Goal: Transaction & Acquisition: Purchase product/service

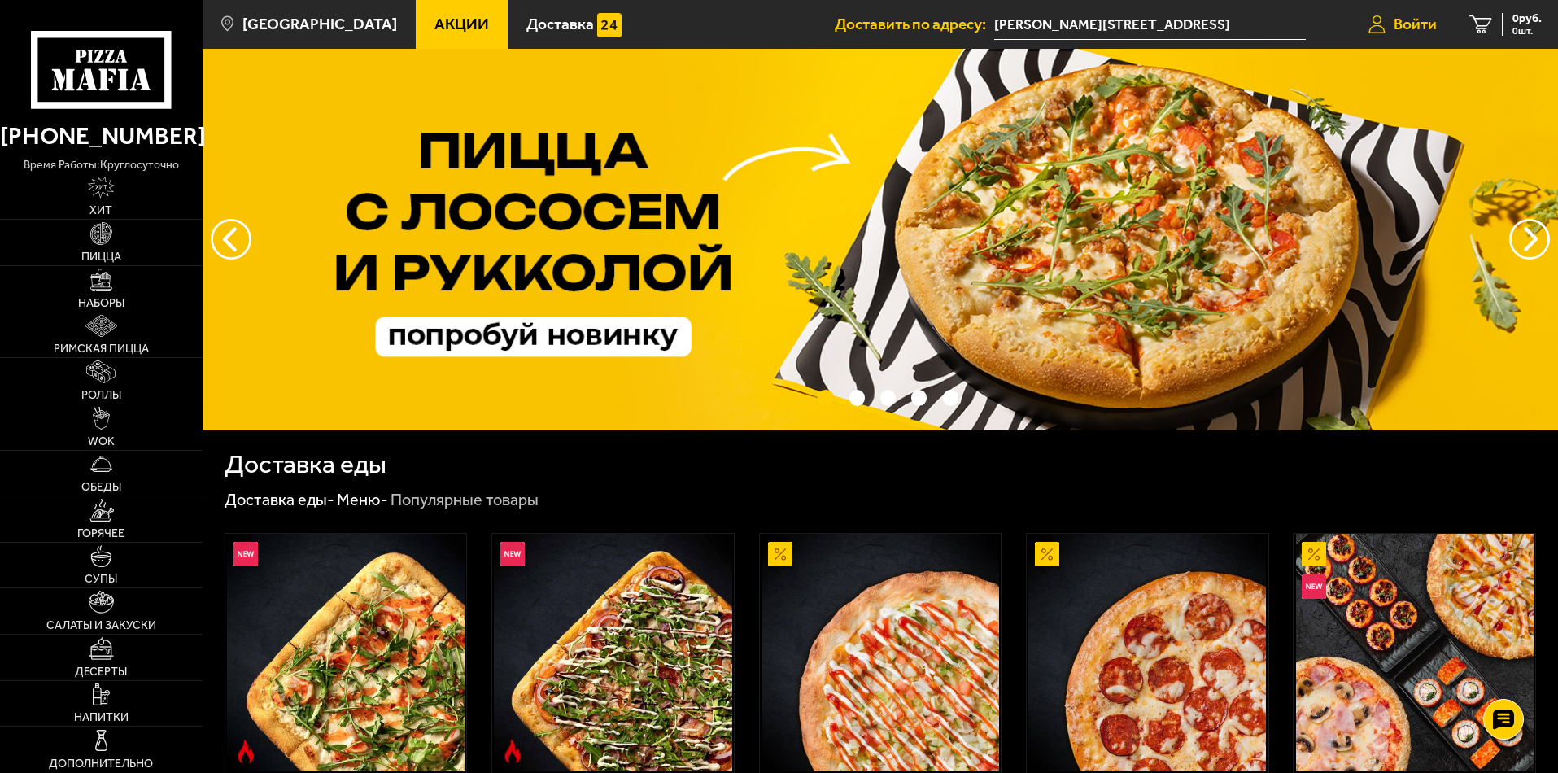
click at [1418, 25] on span "Войти" at bounding box center [1415, 23] width 43 height 15
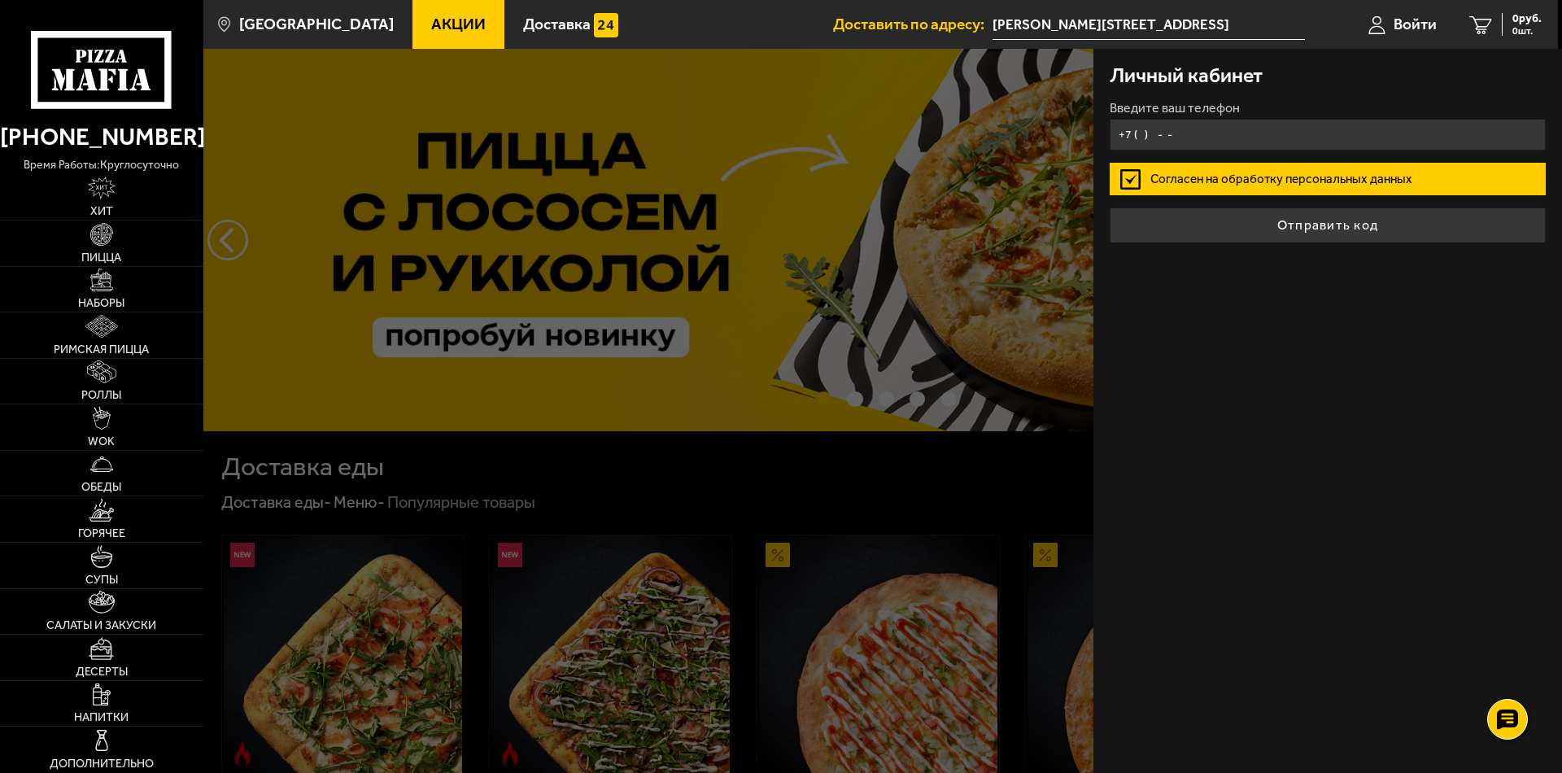
click at [1191, 130] on input "+7 ( ) - -" at bounding box center [1328, 135] width 436 height 32
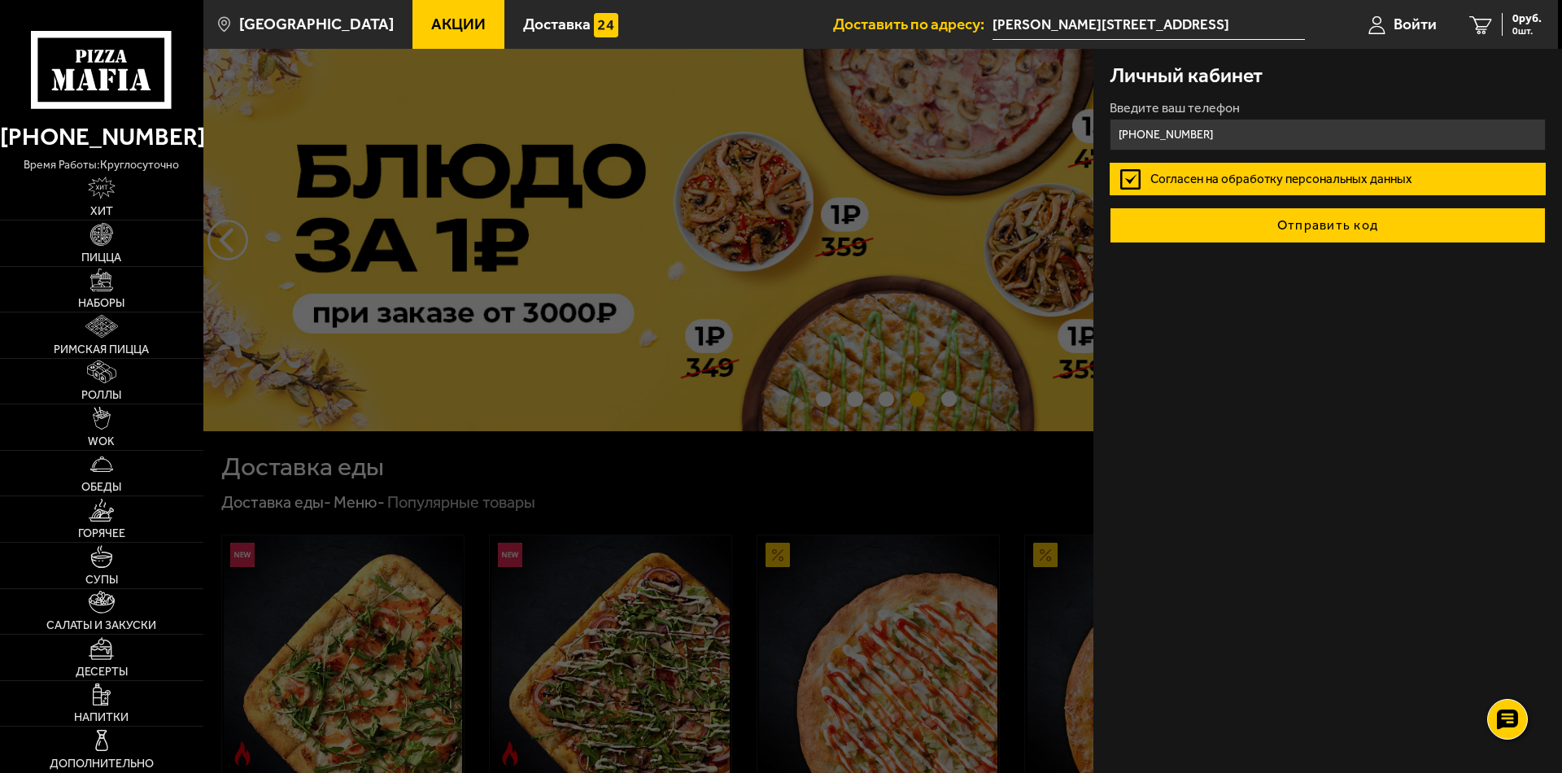
type input "[PHONE_NUMBER]"
click at [1312, 222] on button "Отправить код" at bounding box center [1328, 225] width 436 height 36
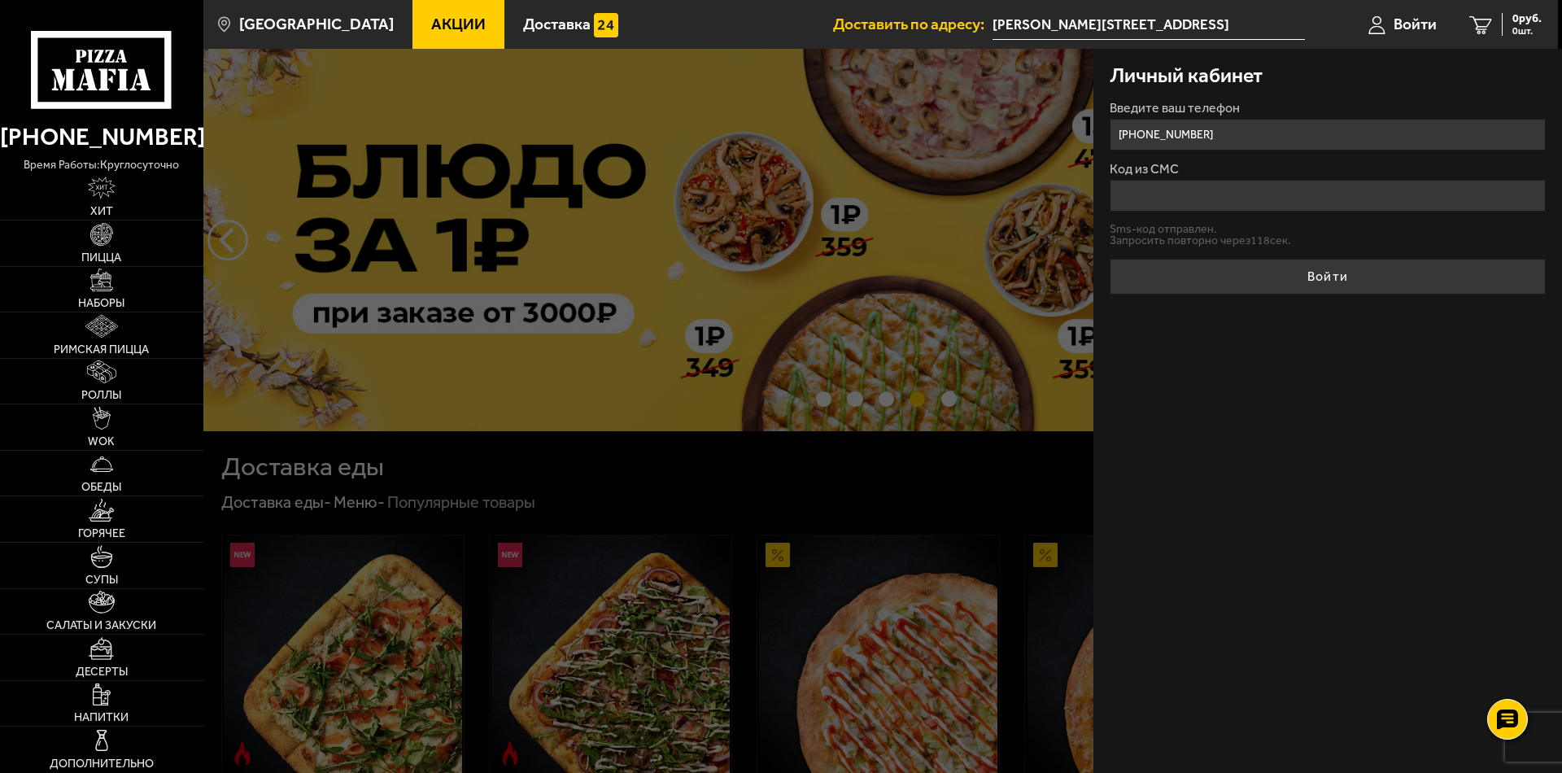
click at [1170, 193] on input "Код из СМС" at bounding box center [1328, 196] width 436 height 32
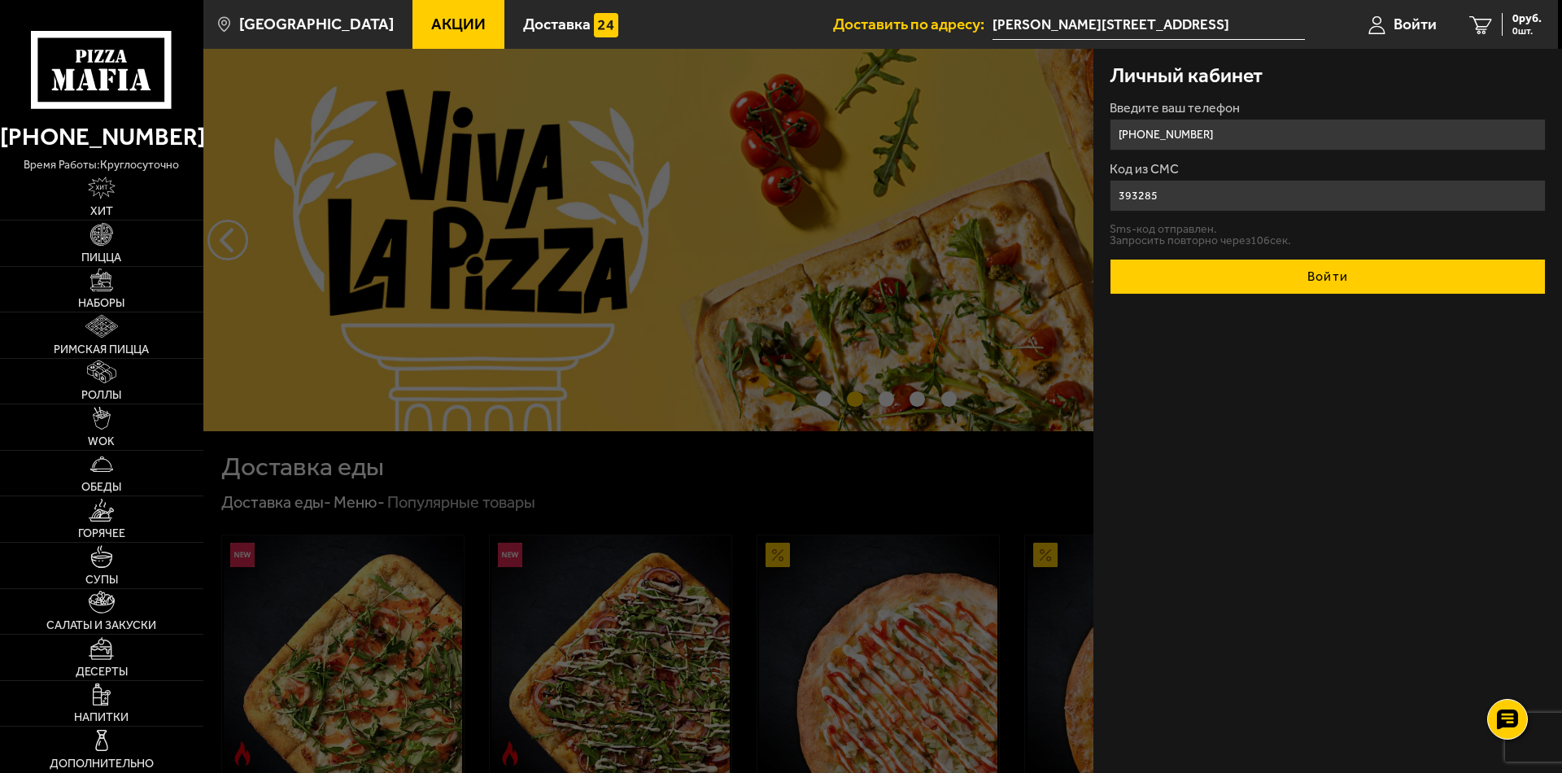
type input "393285"
click at [1342, 283] on button "Войти" at bounding box center [1328, 277] width 436 height 36
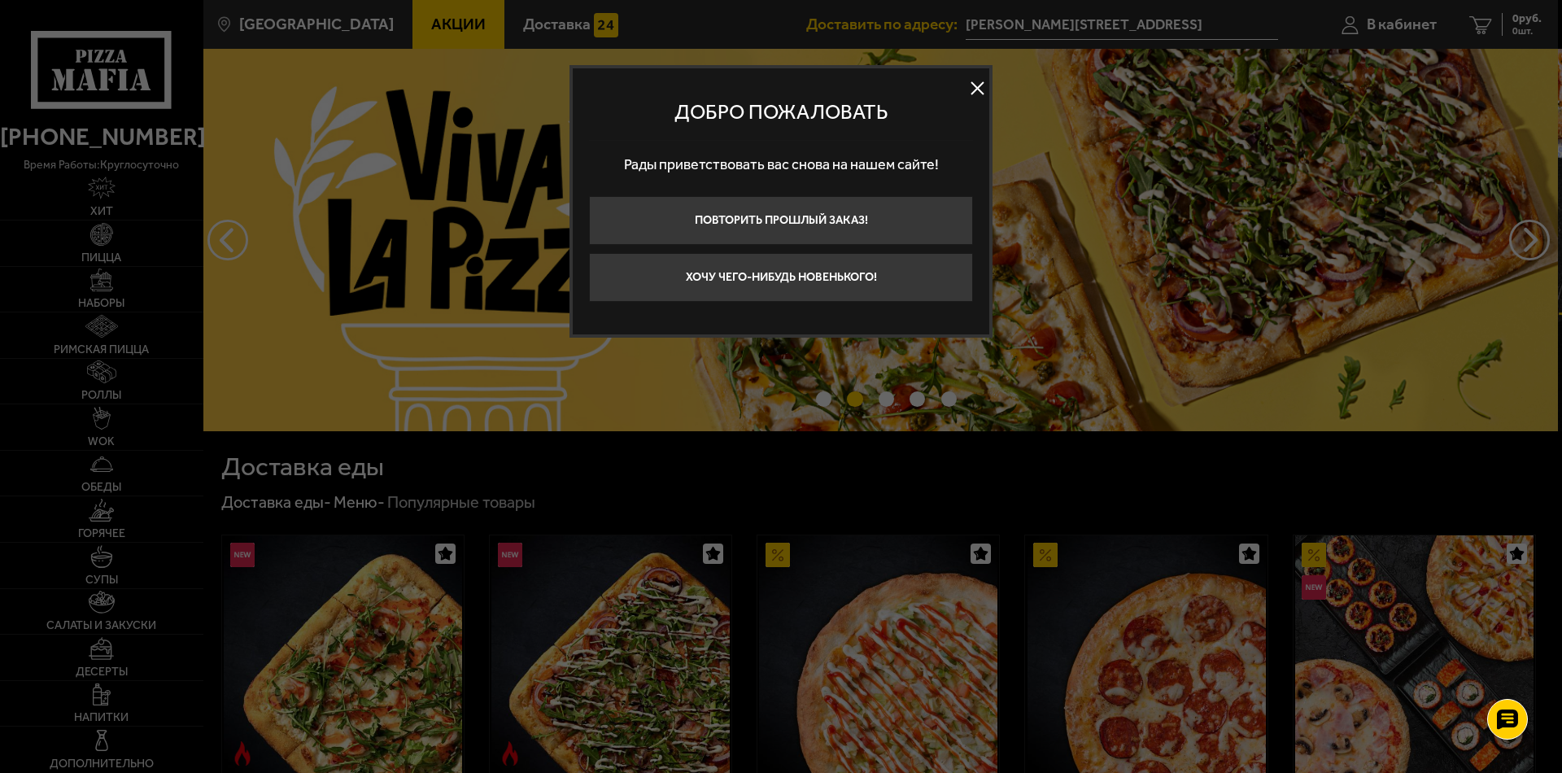
click at [973, 84] on button at bounding box center [977, 88] width 24 height 24
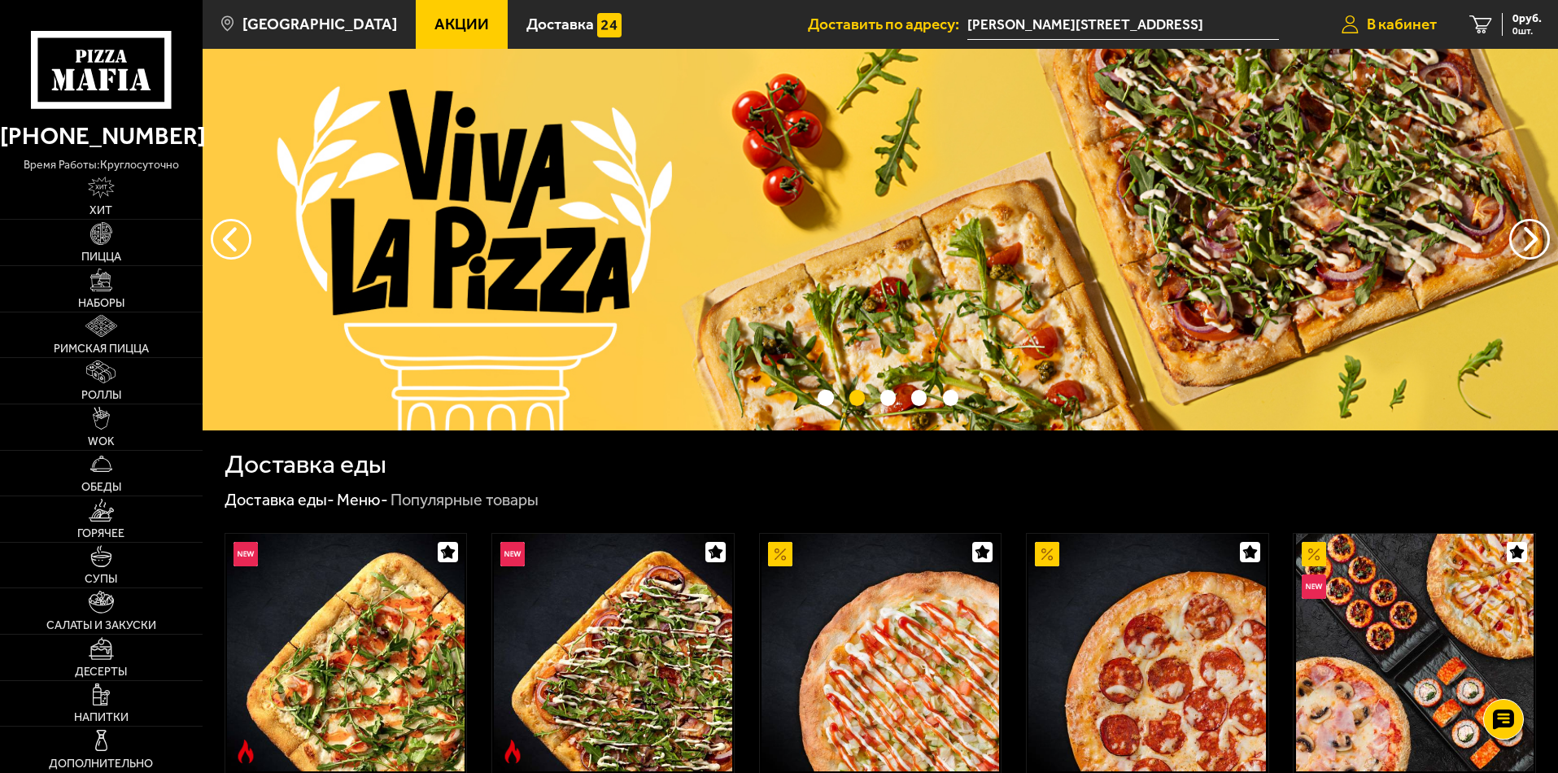
click at [1386, 25] on span "В кабинет" at bounding box center [1402, 23] width 70 height 15
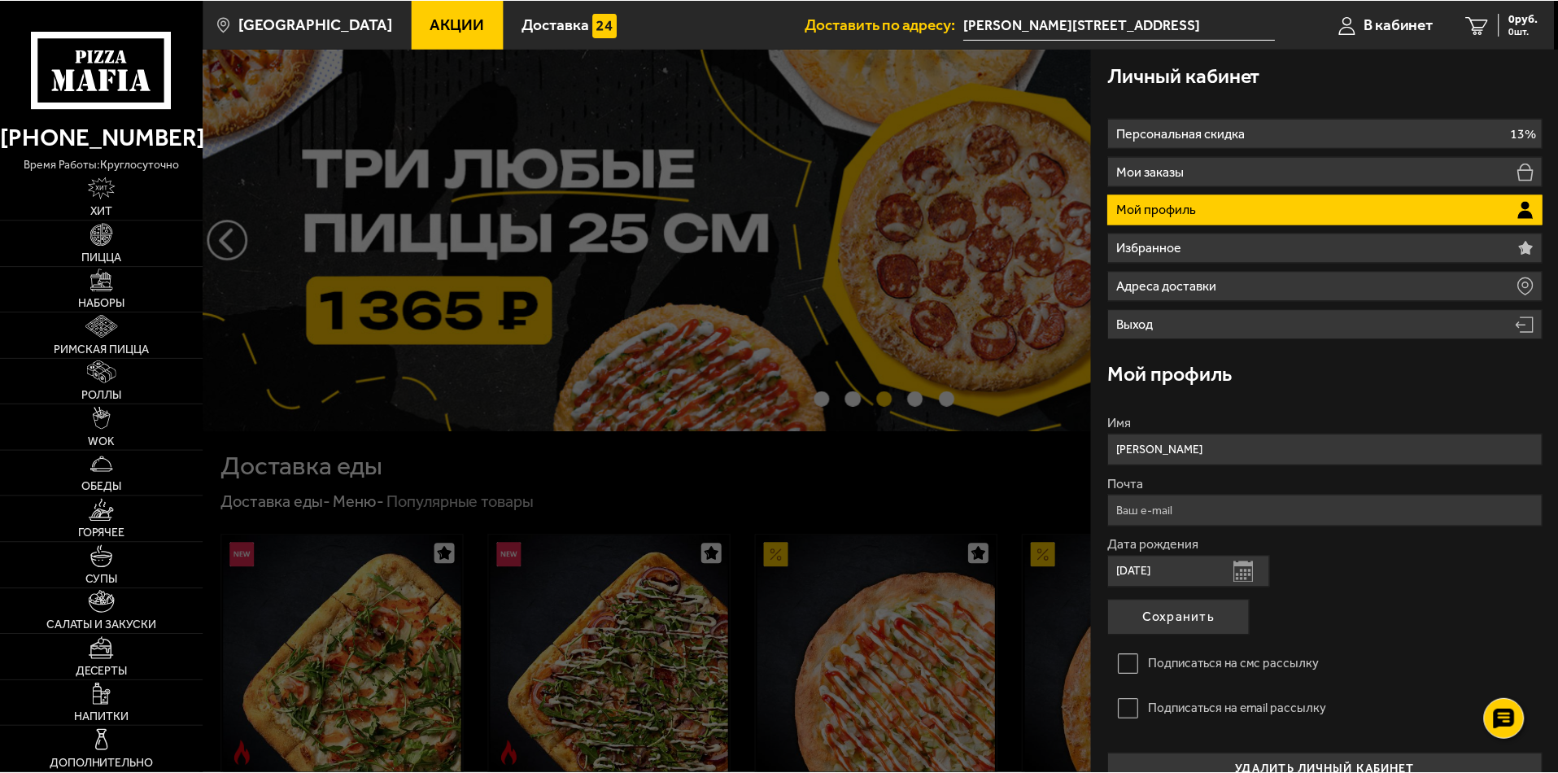
scroll to position [29, 0]
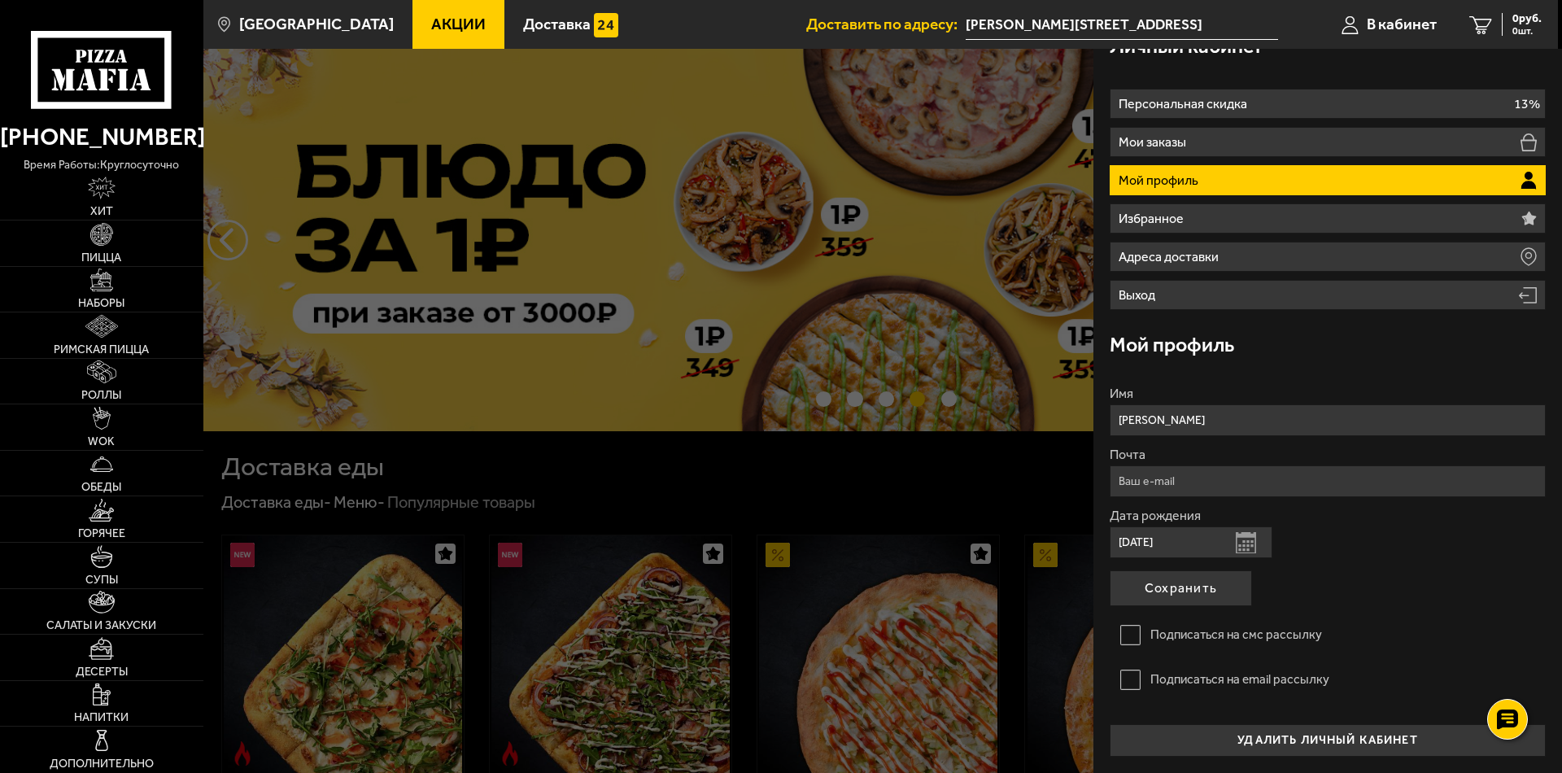
click at [1130, 542] on input "[DATE]" at bounding box center [1191, 542] width 163 height 32
type input "[DATE]"
click at [1194, 592] on button "Сохранить" at bounding box center [1181, 588] width 142 height 36
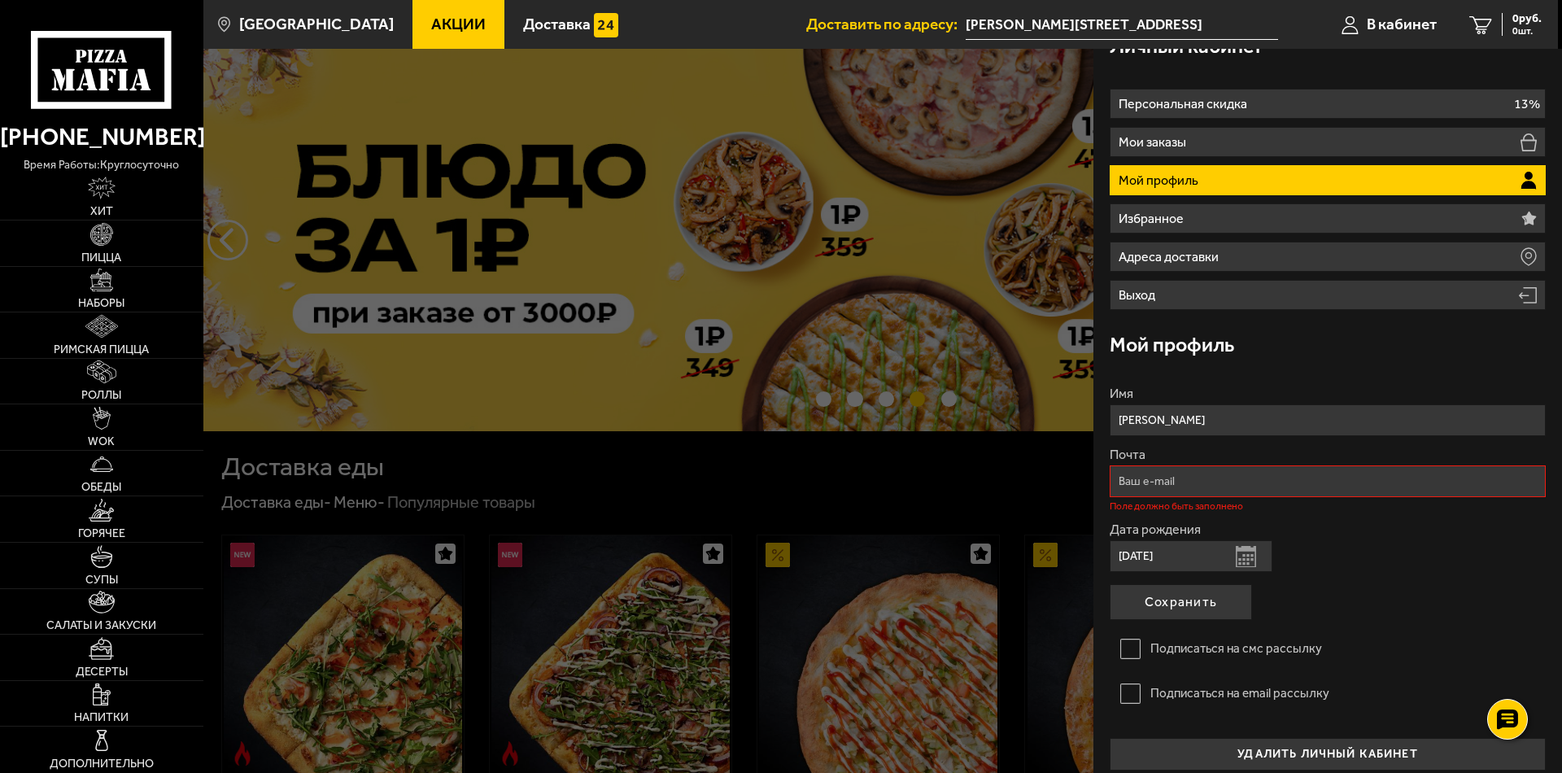
click at [1194, 487] on input "Почта" at bounding box center [1328, 481] width 436 height 32
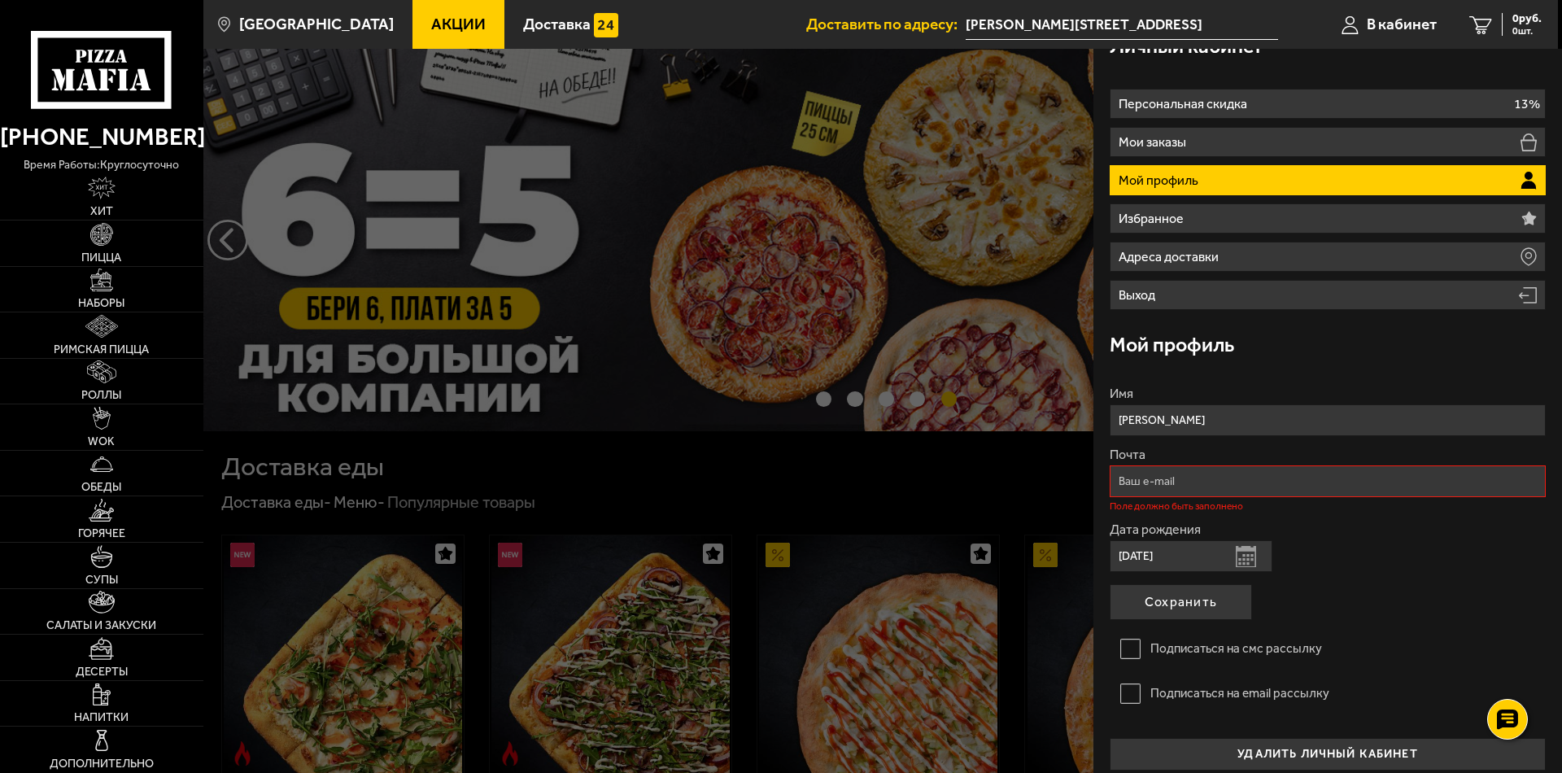
type input "[EMAIL_ADDRESS][DOMAIN_NAME]"
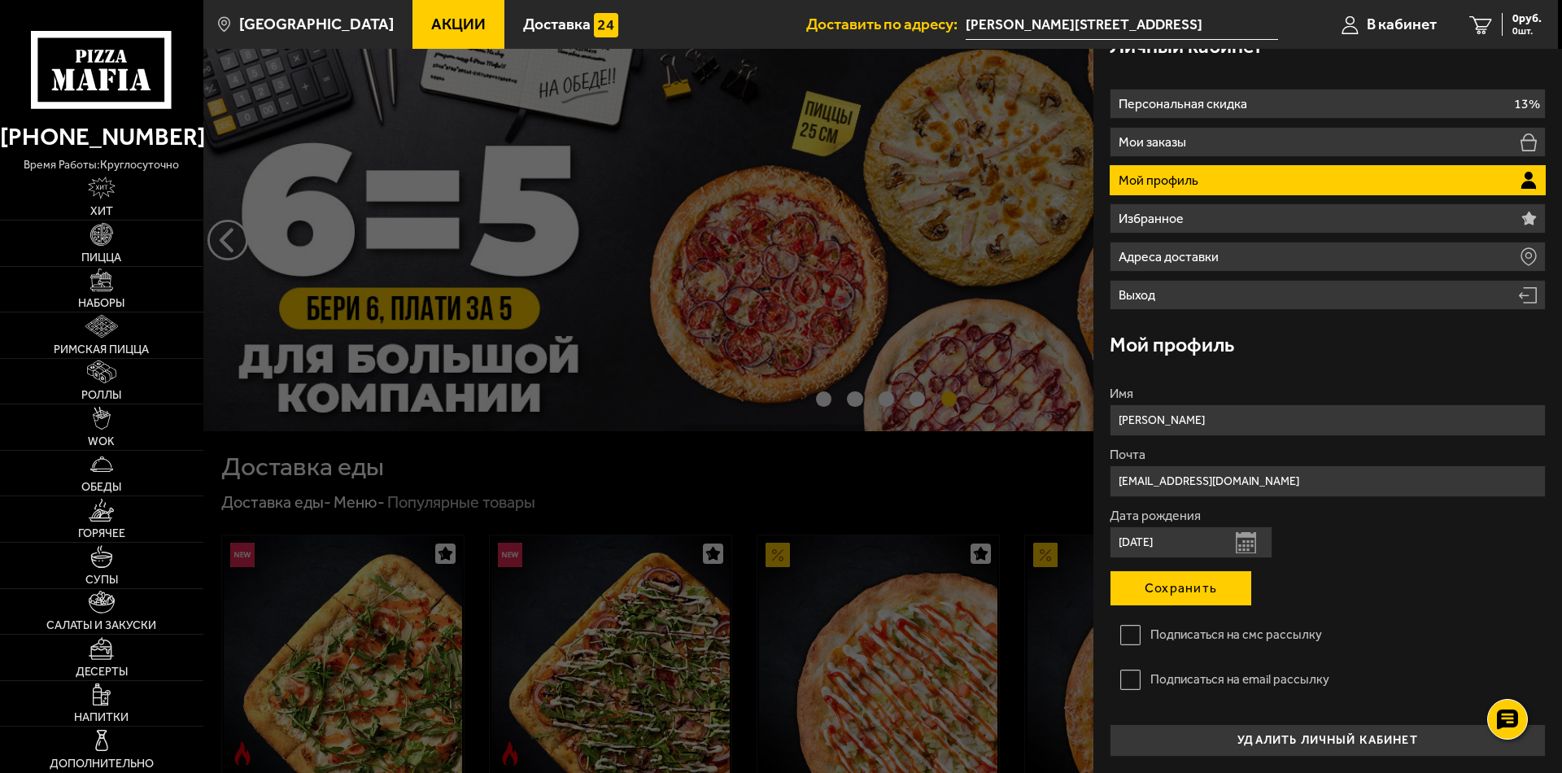
click at [1152, 587] on button "Сохранить" at bounding box center [1181, 588] width 142 height 36
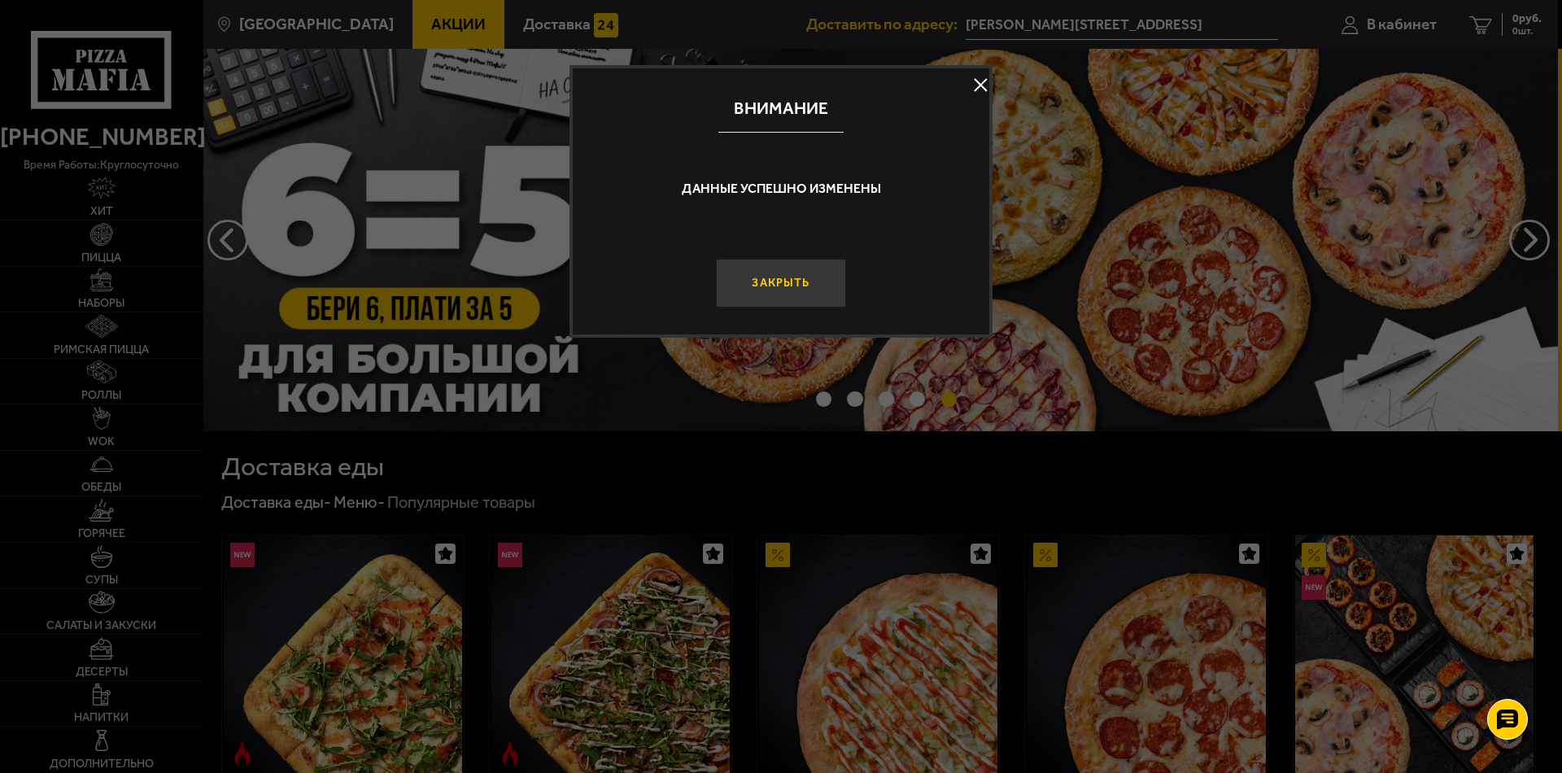
click at [786, 296] on button "Закрыть" at bounding box center [781, 283] width 130 height 49
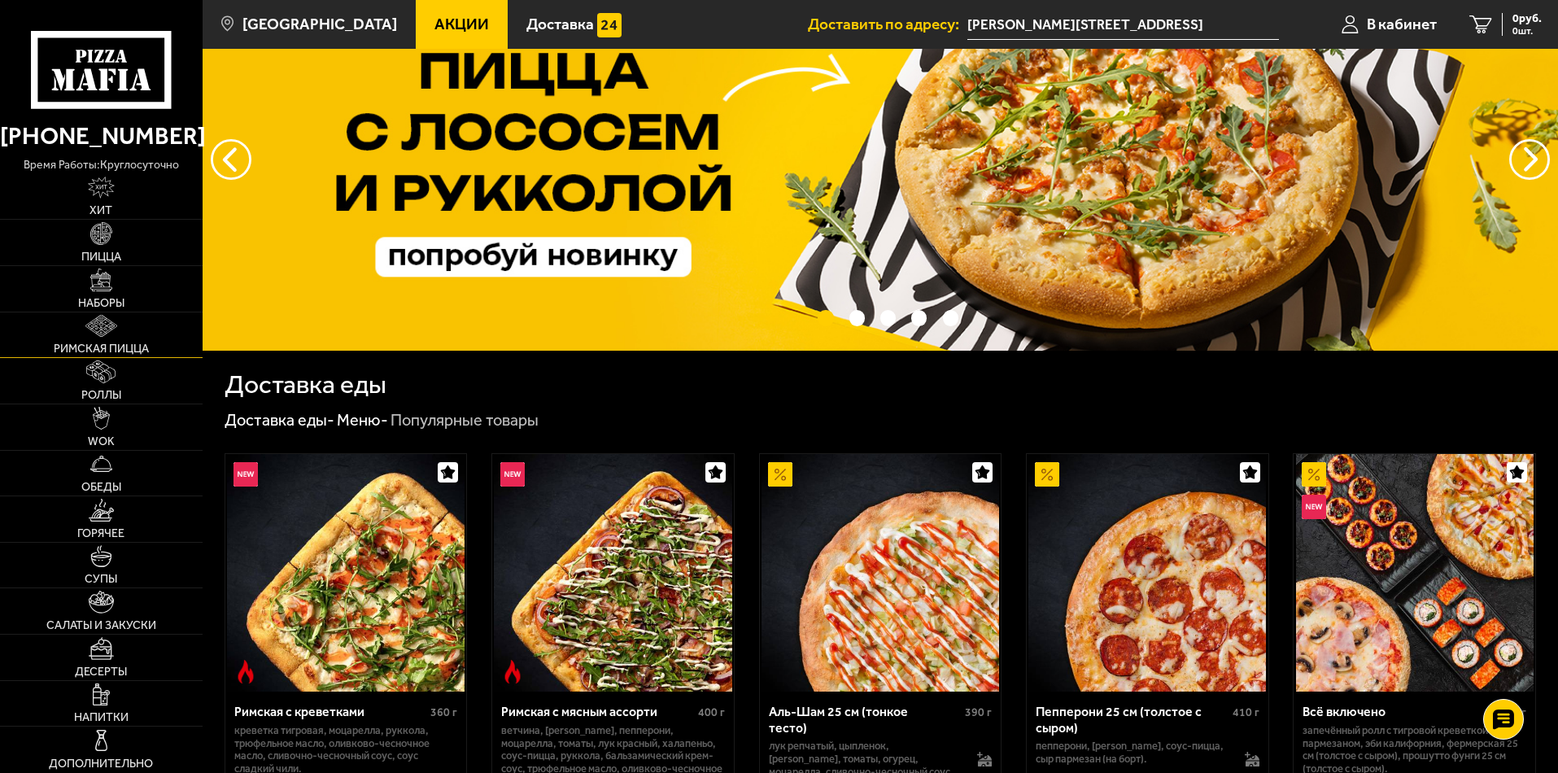
scroll to position [0, 0]
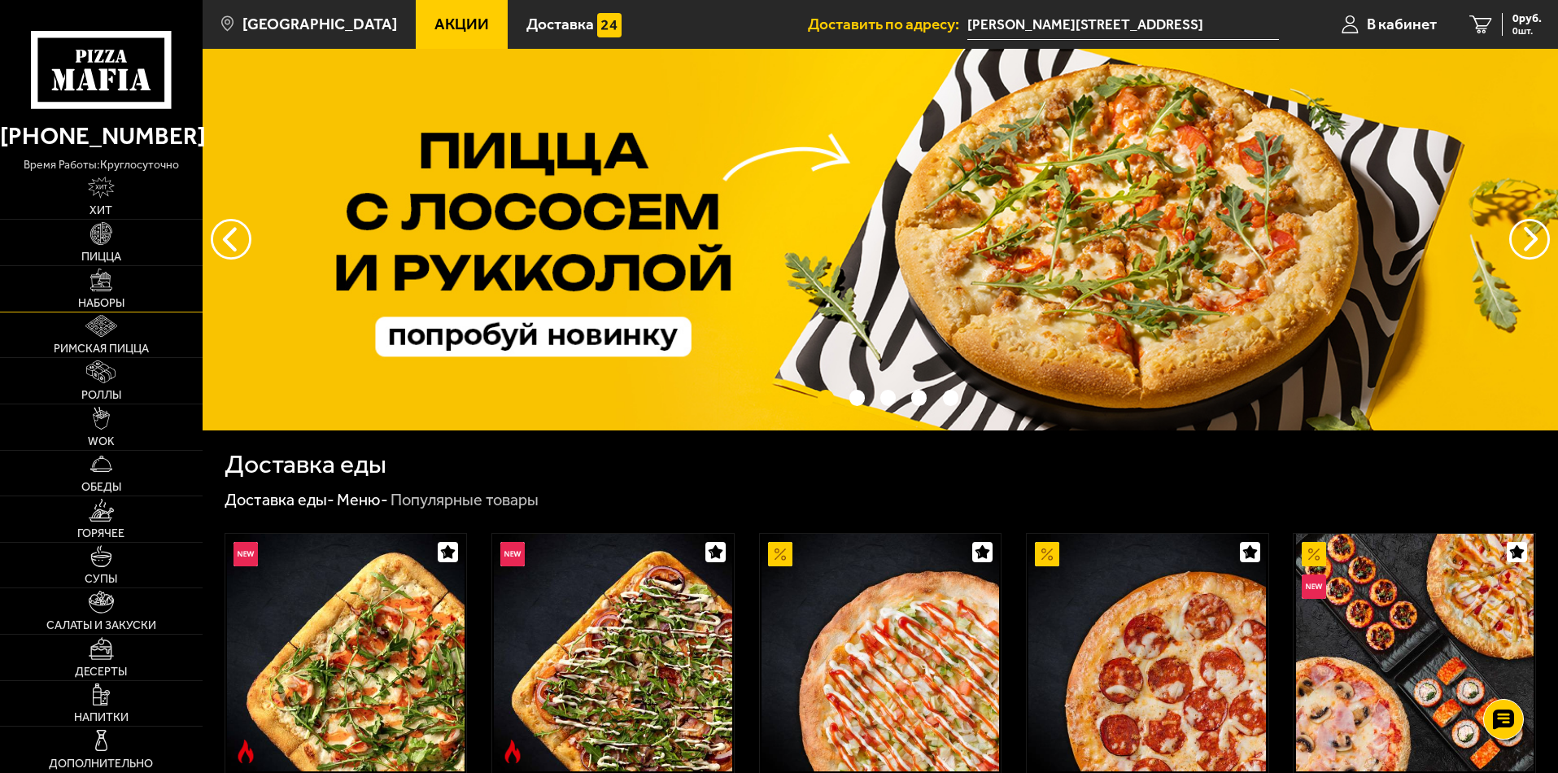
click at [101, 290] on img at bounding box center [101, 280] width 23 height 23
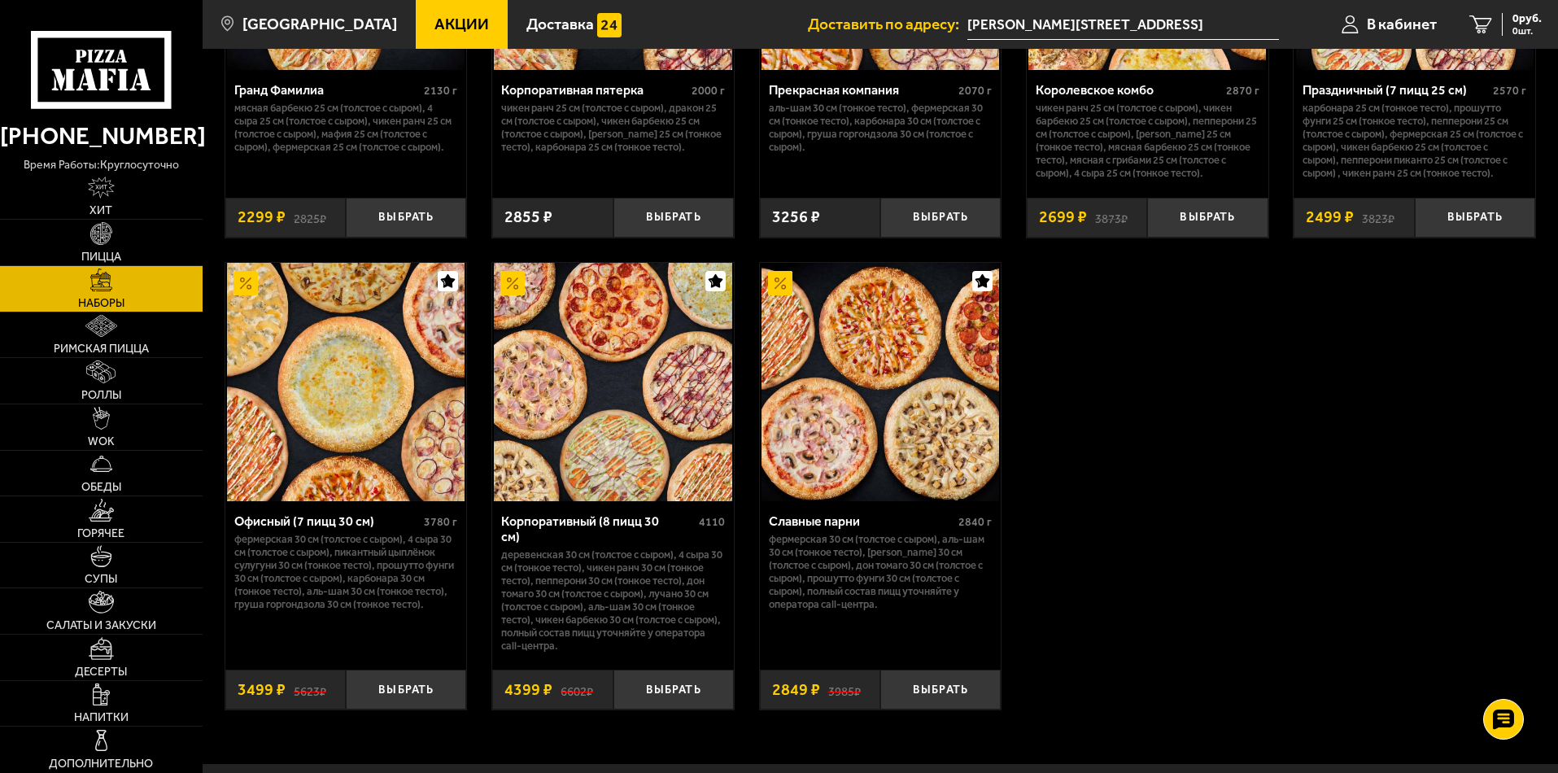
scroll to position [2404, 0]
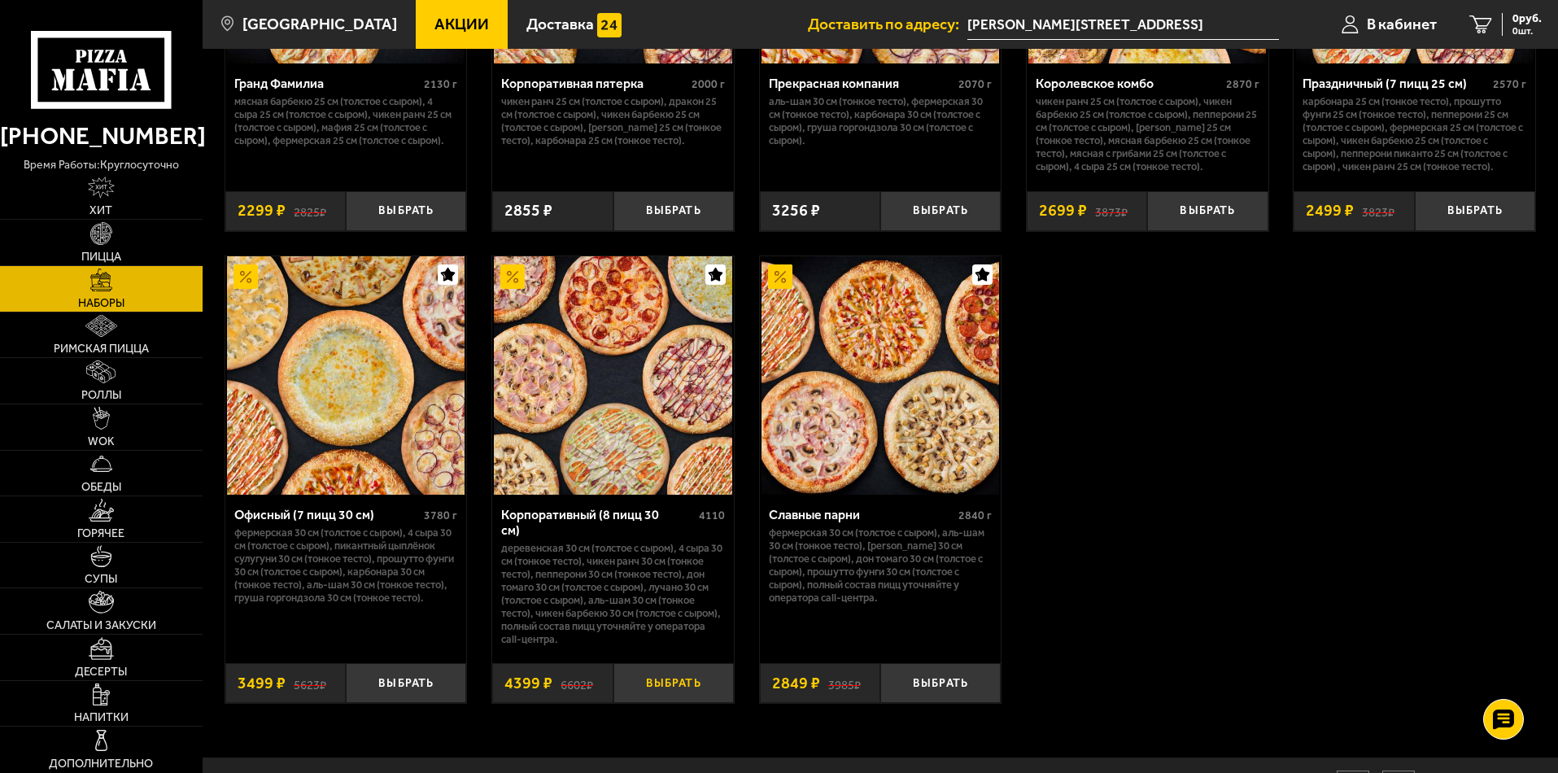
click at [657, 673] on button "Выбрать" at bounding box center [674, 683] width 120 height 40
click at [1500, 20] on span "4399 руб." at bounding box center [1517, 18] width 49 height 11
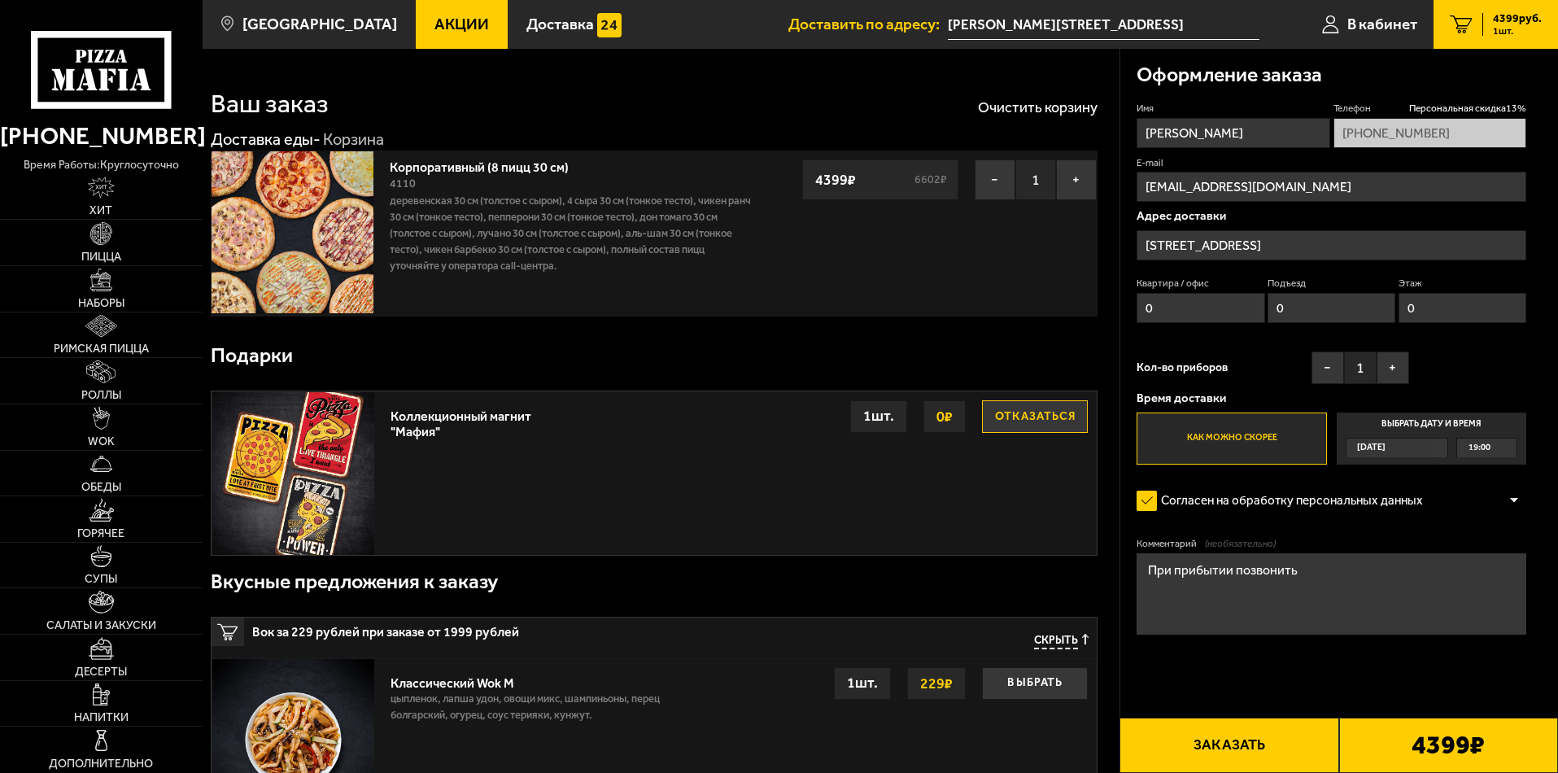
click at [1382, 238] on input "[STREET_ADDRESS]" at bounding box center [1332, 245] width 390 height 30
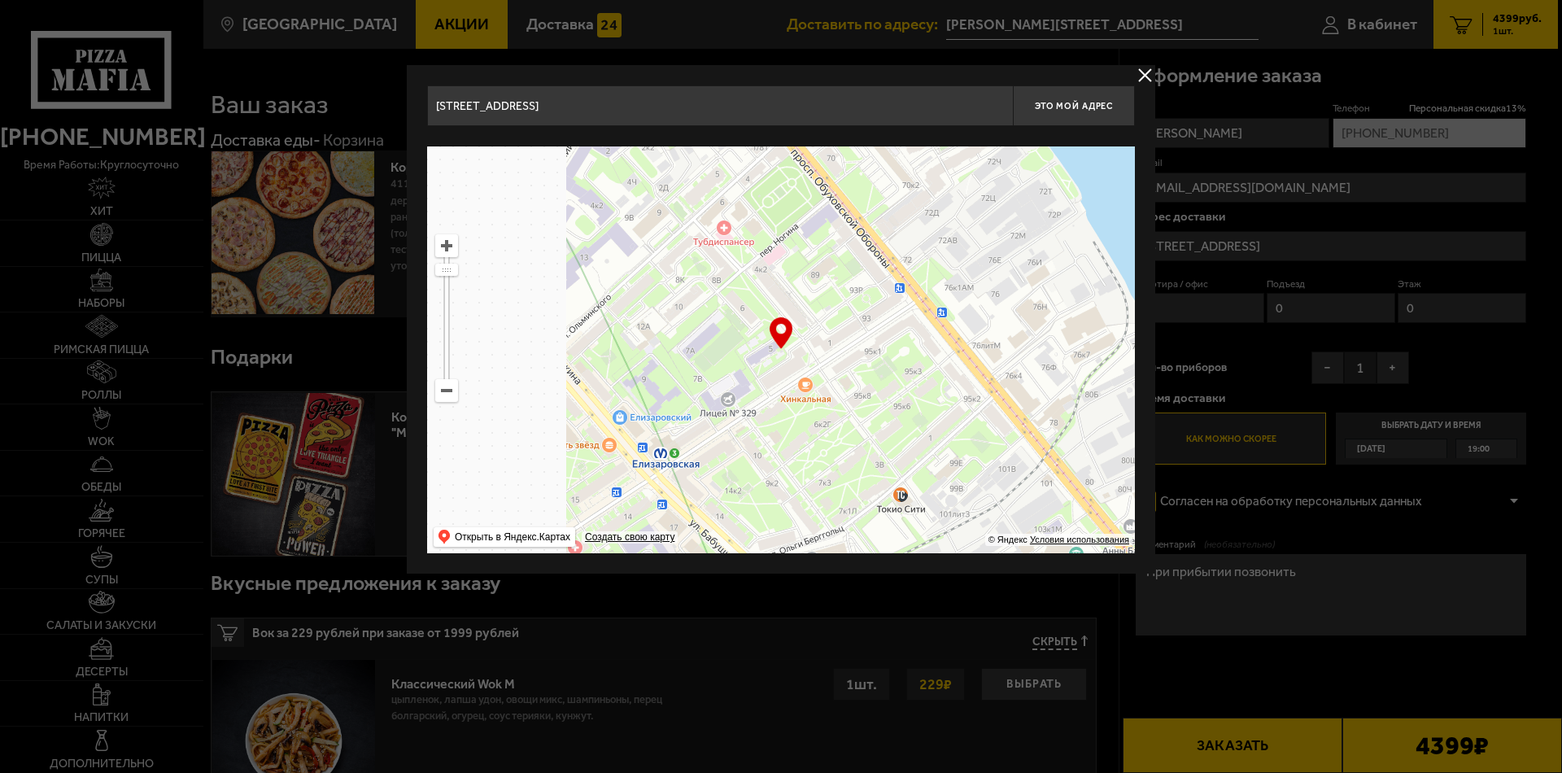
drag, startPoint x: 539, startPoint y: 334, endPoint x: 983, endPoint y: 369, distance: 445.6
click at [983, 368] on ymaps at bounding box center [781, 349] width 708 height 407
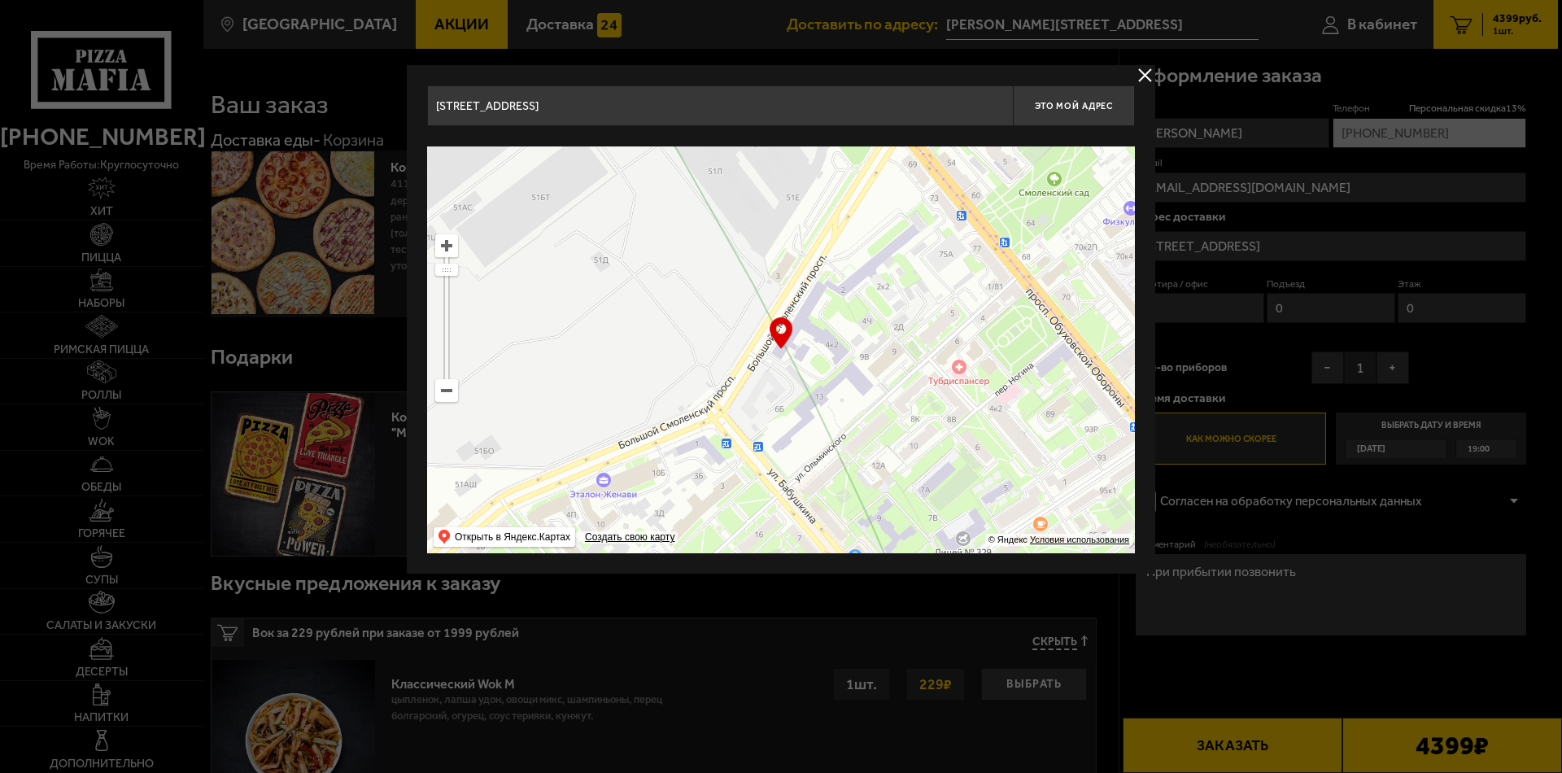
type input "[STREET_ADDRESS]"
click at [449, 391] on ymaps at bounding box center [446, 390] width 21 height 21
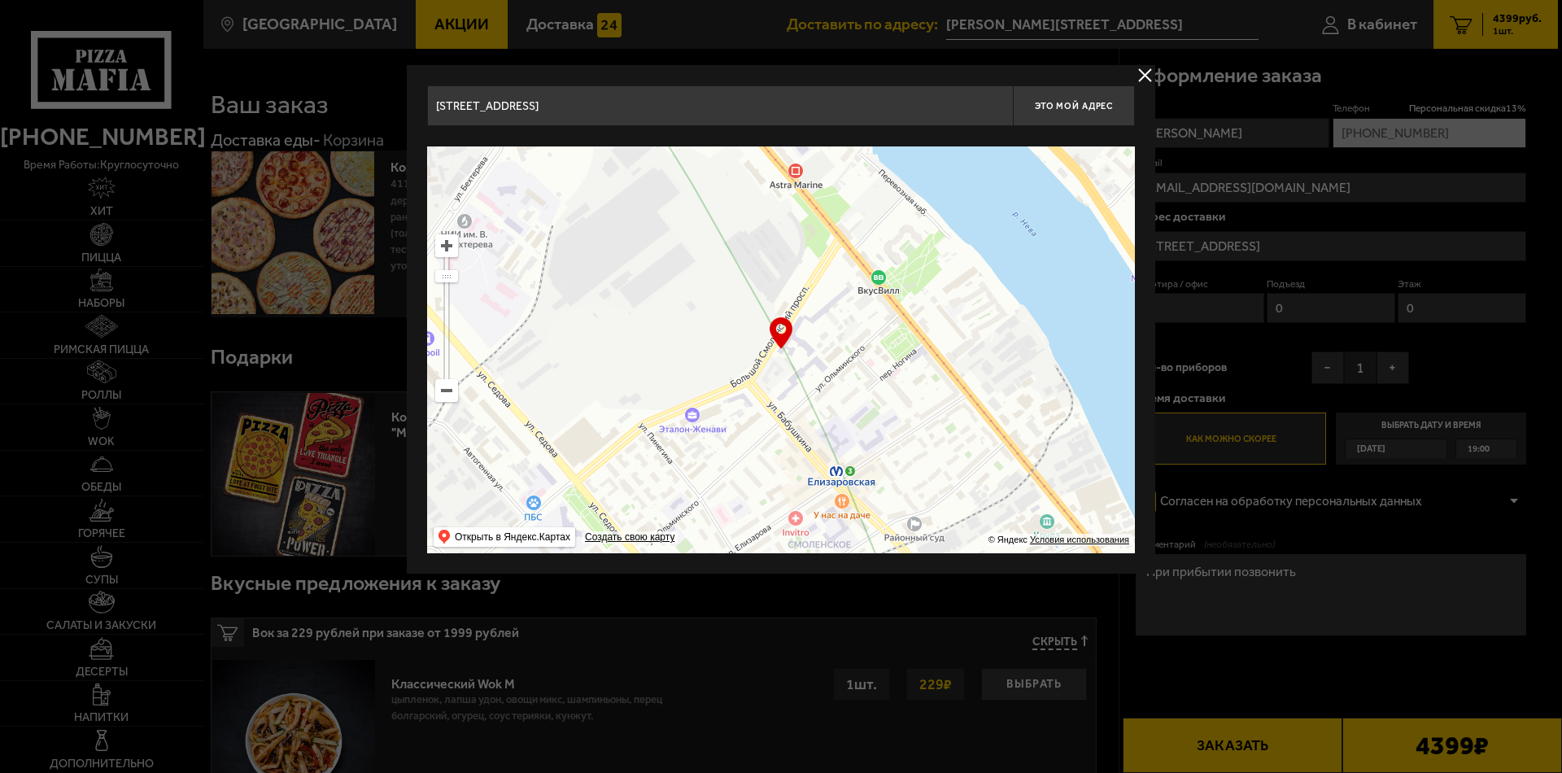
click at [449, 391] on ymaps at bounding box center [446, 390] width 21 height 21
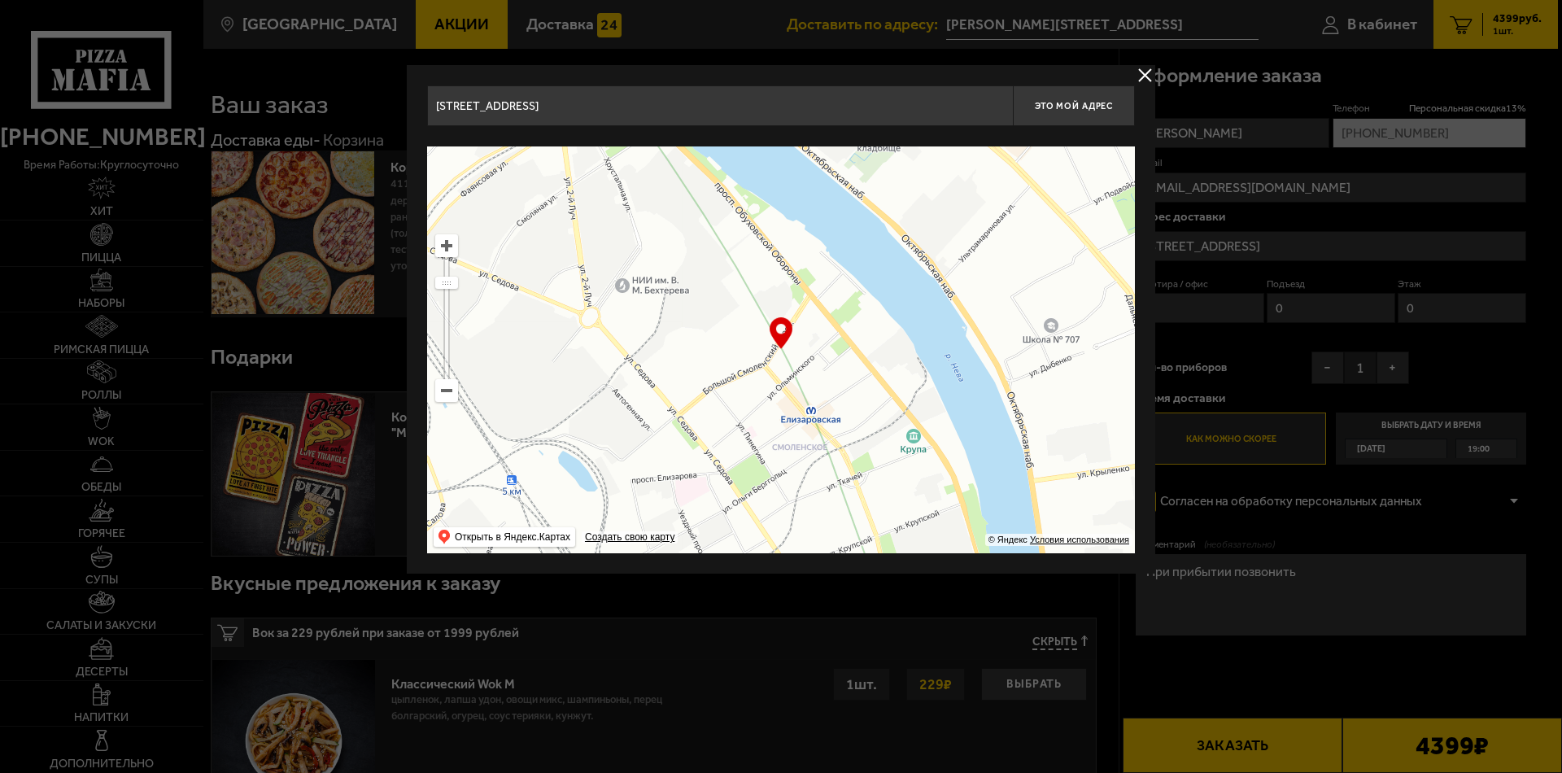
drag, startPoint x: 623, startPoint y: 103, endPoint x: 419, endPoint y: 114, distance: 204.5
click at [420, 114] on div "[STREET_ADDRESS] Это мой адрес Найдите адрес перетащив карту … © Яндекс Условия…" at bounding box center [781, 319] width 749 height 509
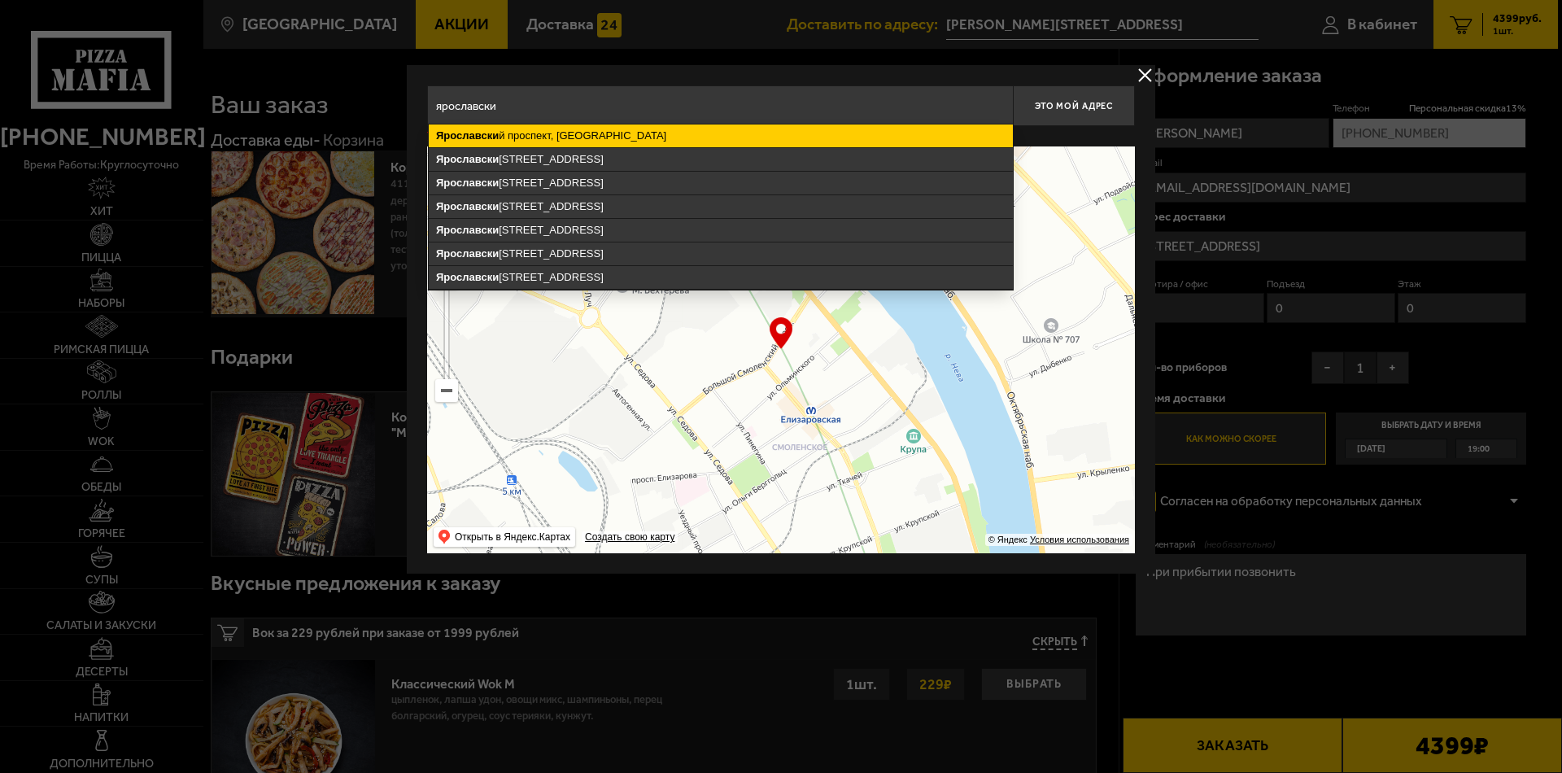
click at [533, 129] on ymaps "[GEOGRAPHIC_DATA], [GEOGRAPHIC_DATA]" at bounding box center [721, 135] width 584 height 23
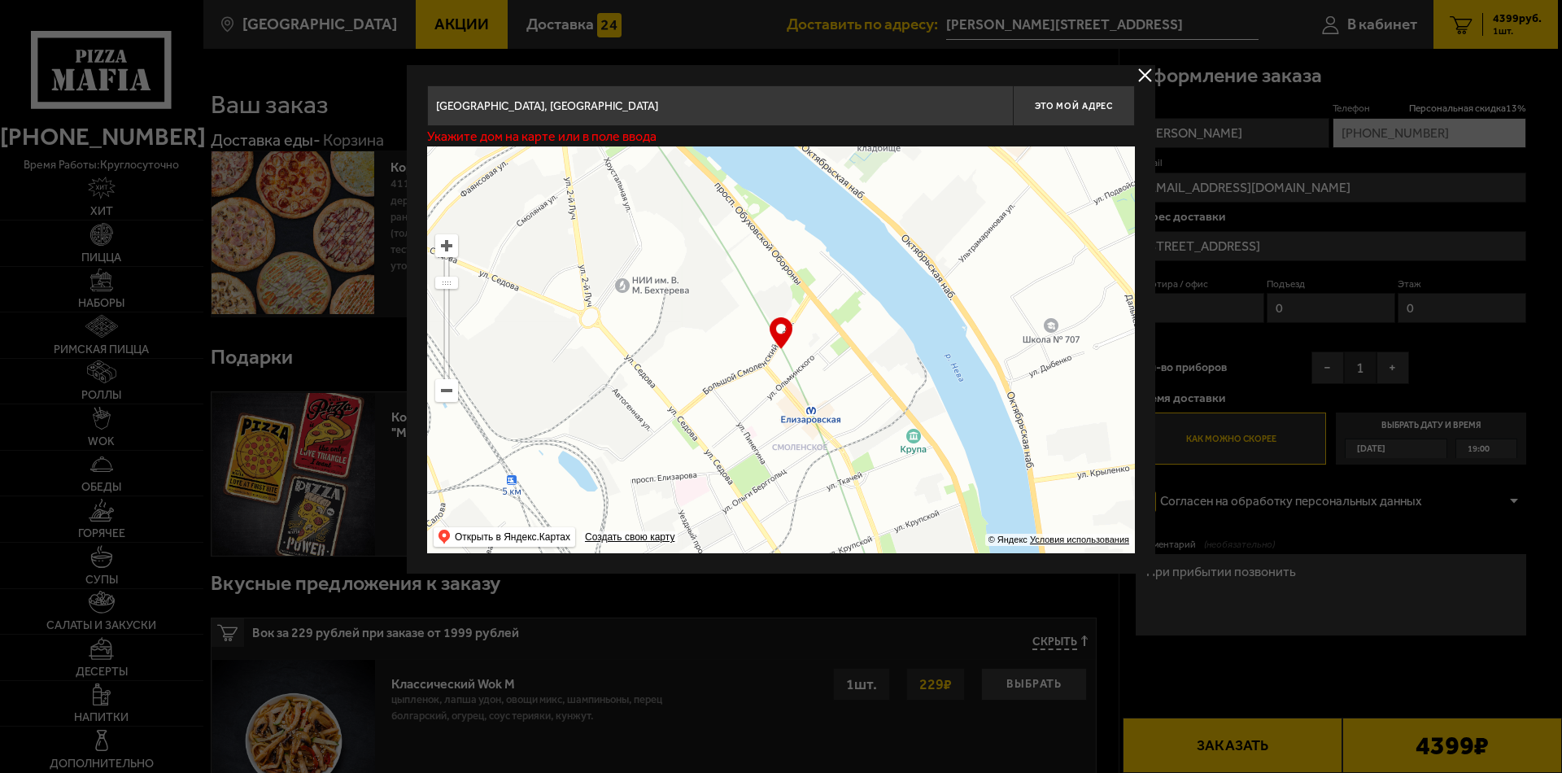
click at [672, 109] on input "[GEOGRAPHIC_DATA], [GEOGRAPHIC_DATA]" at bounding box center [720, 105] width 586 height 41
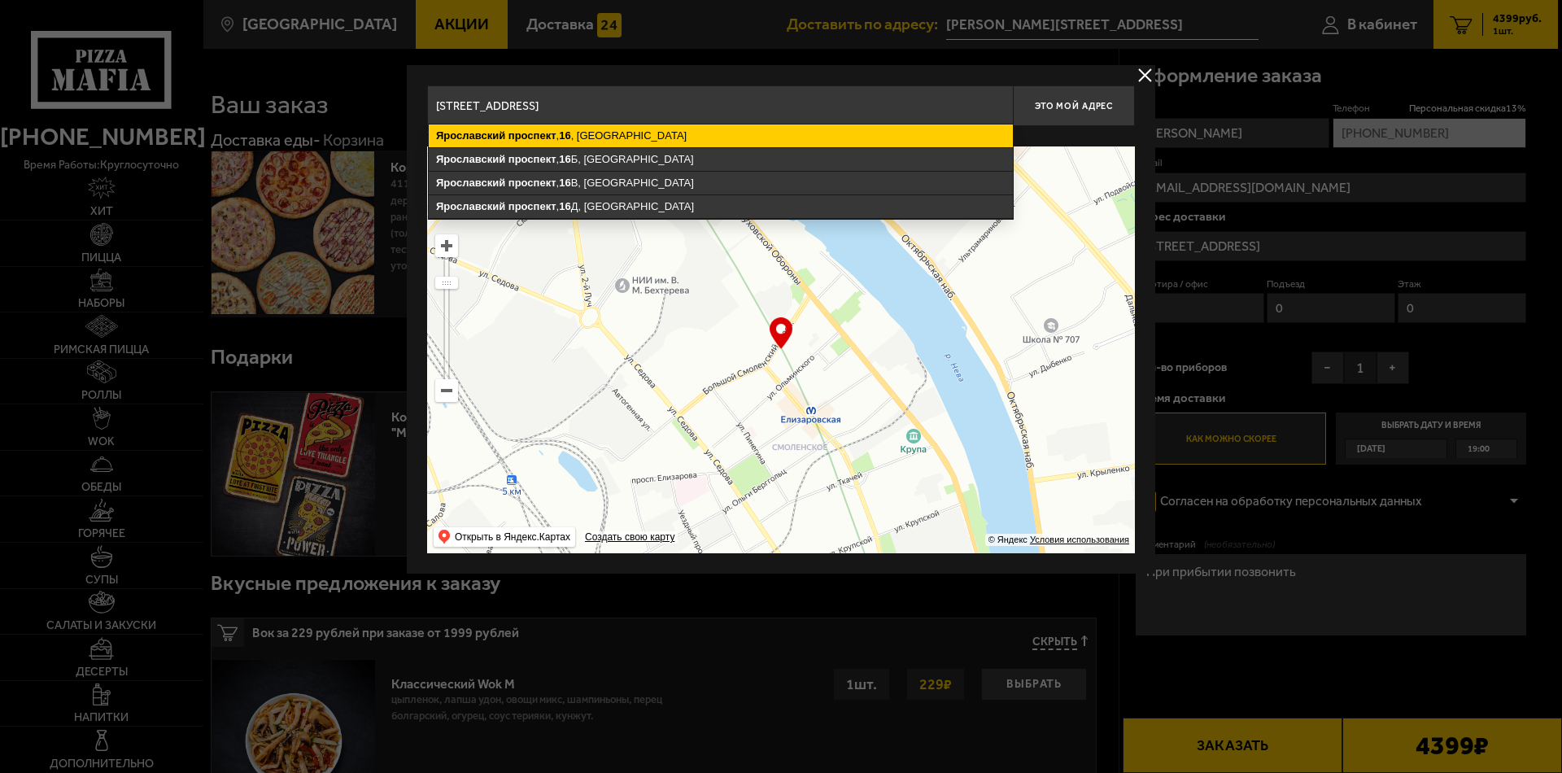
click at [609, 130] on ymaps "[STREET_ADDRESS]" at bounding box center [721, 135] width 584 height 23
type input "[STREET_ADDRESS]"
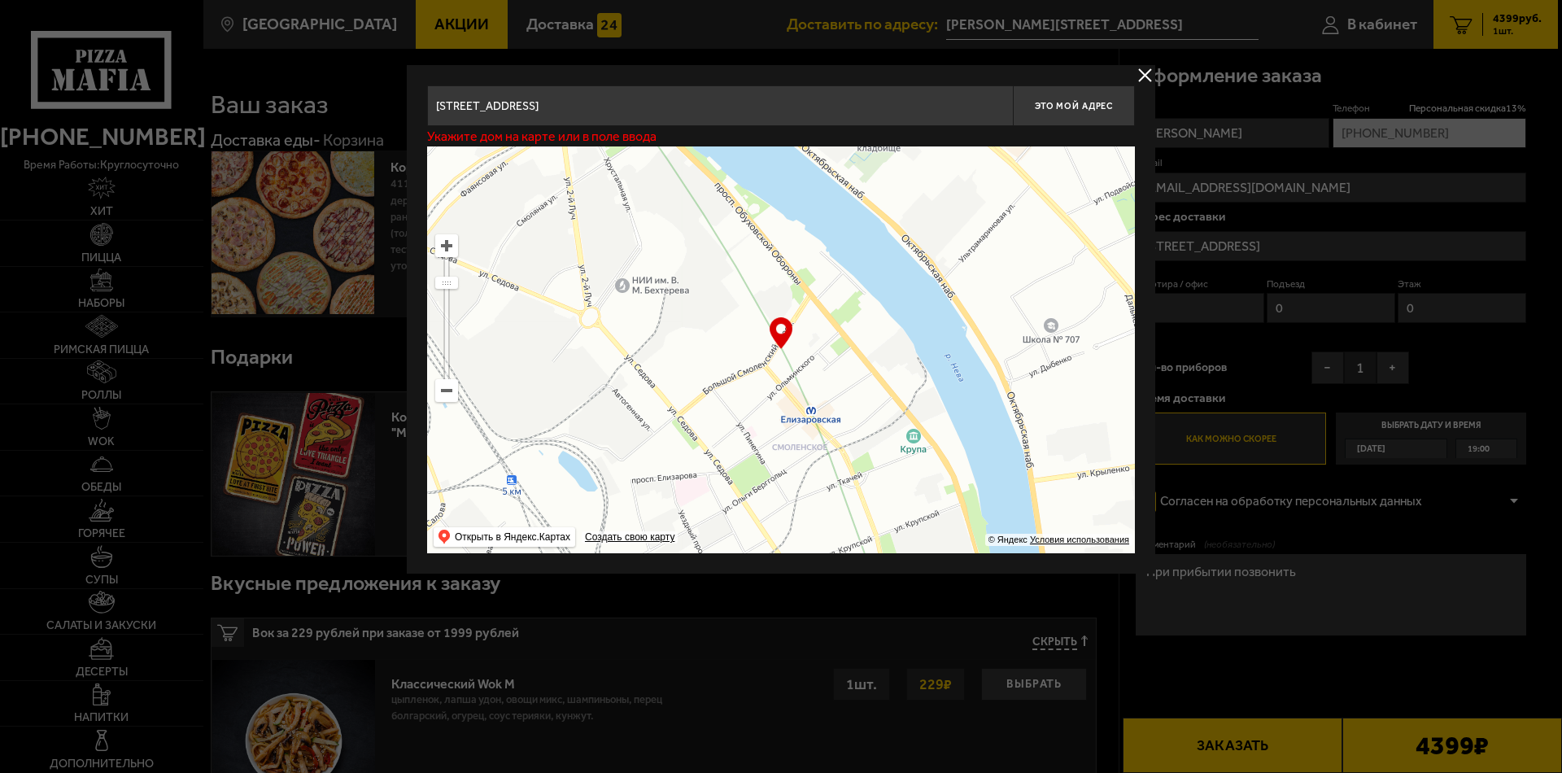
type input "[STREET_ADDRESS]"
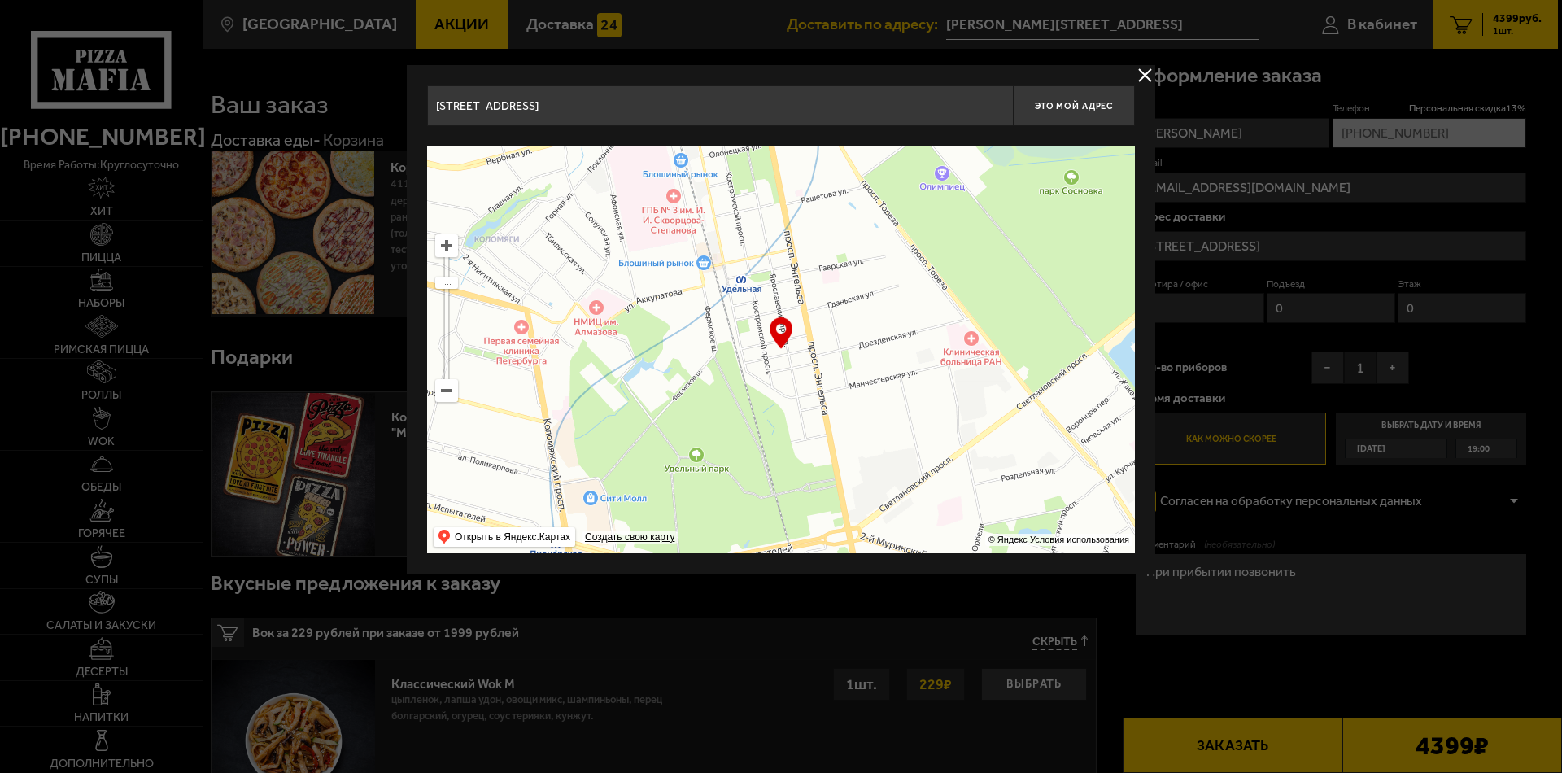
click at [450, 251] on ymaps at bounding box center [446, 245] width 21 height 21
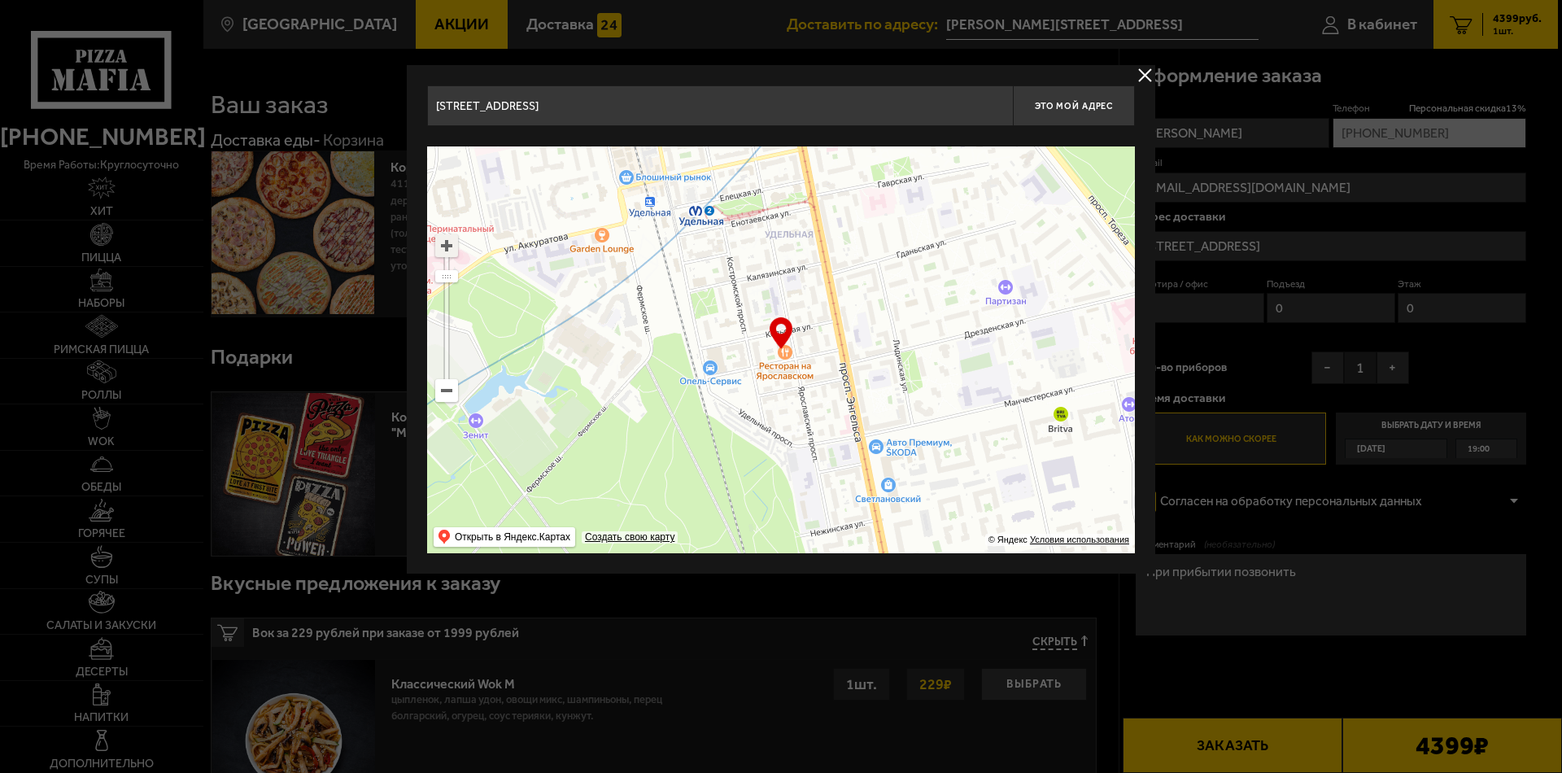
click at [450, 251] on ymaps at bounding box center [446, 245] width 21 height 21
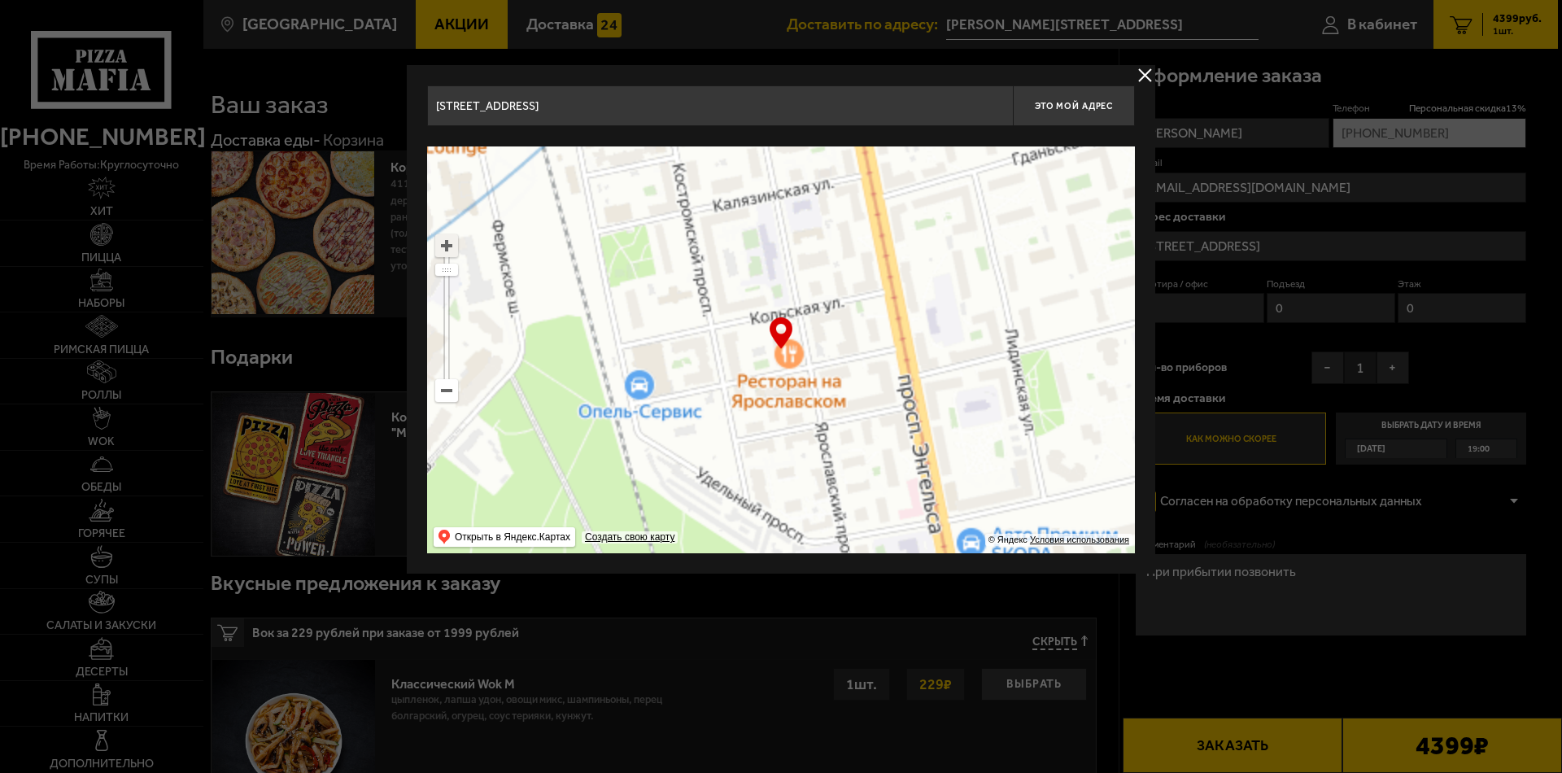
click at [449, 251] on ymaps at bounding box center [446, 245] width 21 height 21
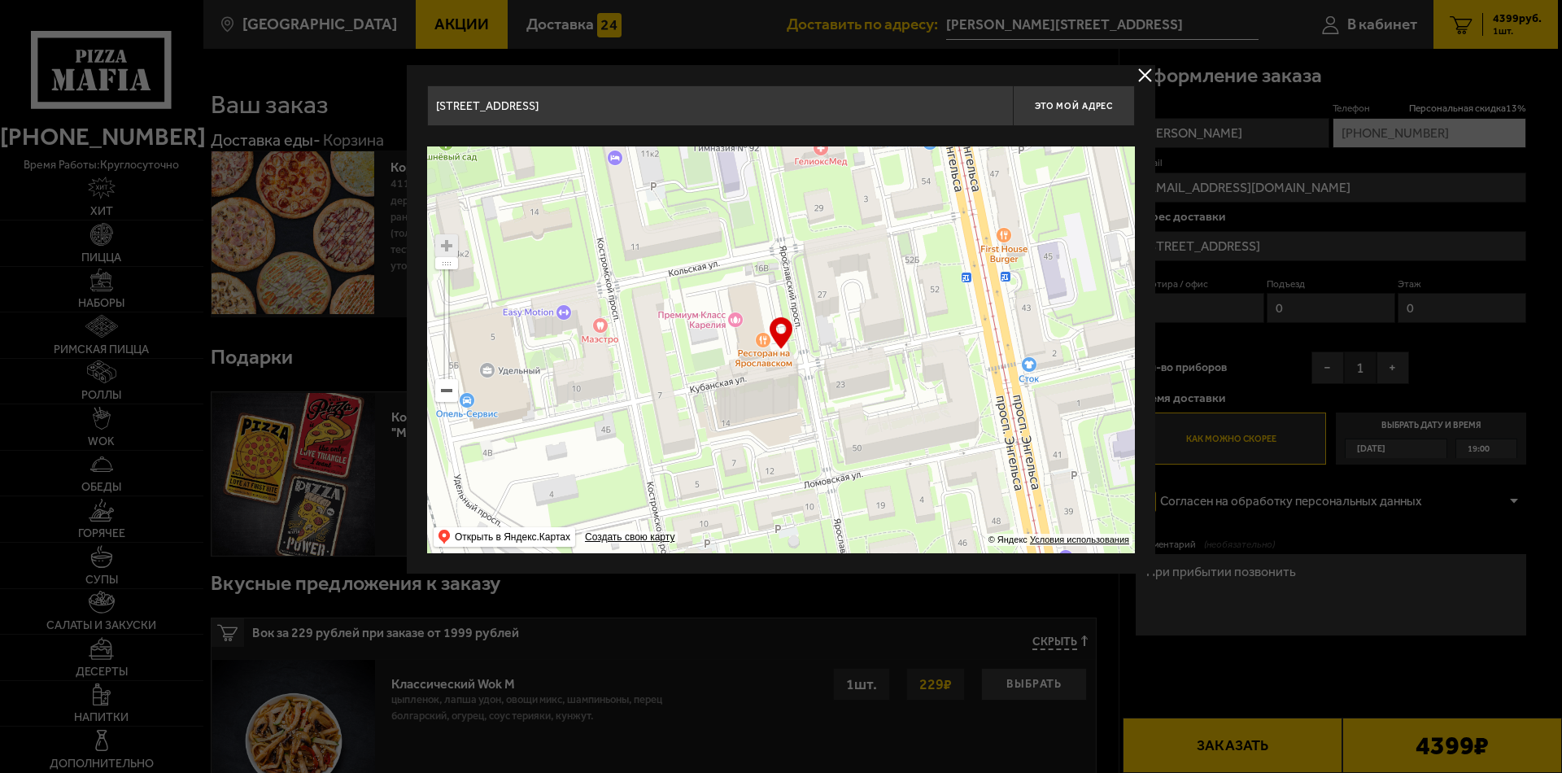
drag, startPoint x: 739, startPoint y: 376, endPoint x: 706, endPoint y: 357, distance: 37.5
click at [706, 357] on ymaps at bounding box center [781, 349] width 708 height 407
type input "[STREET_ADDRESS]"
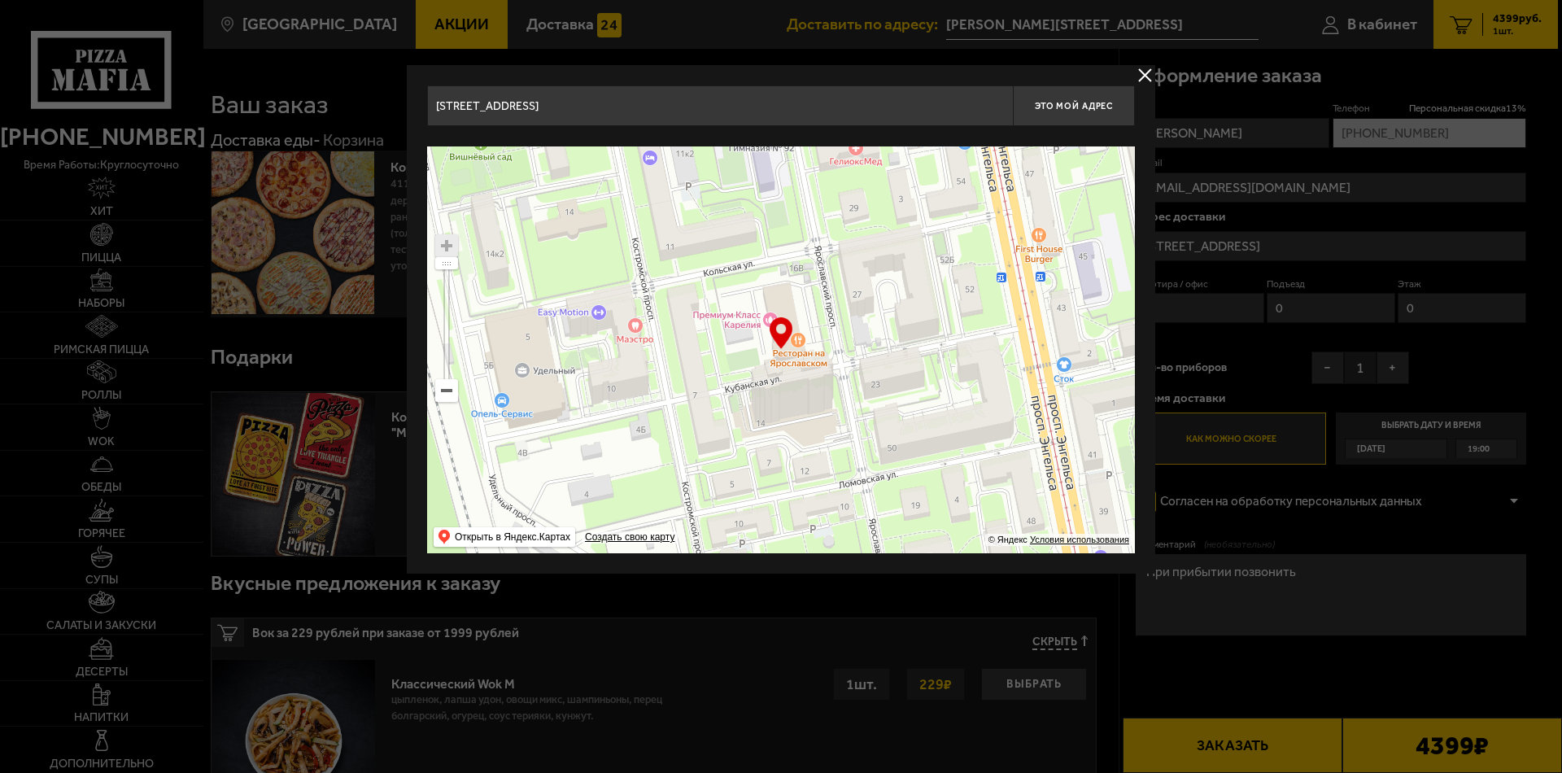
drag, startPoint x: 544, startPoint y: 252, endPoint x: 465, endPoint y: 256, distance: 78.2
click at [577, 253] on ymaps at bounding box center [781, 349] width 708 height 407
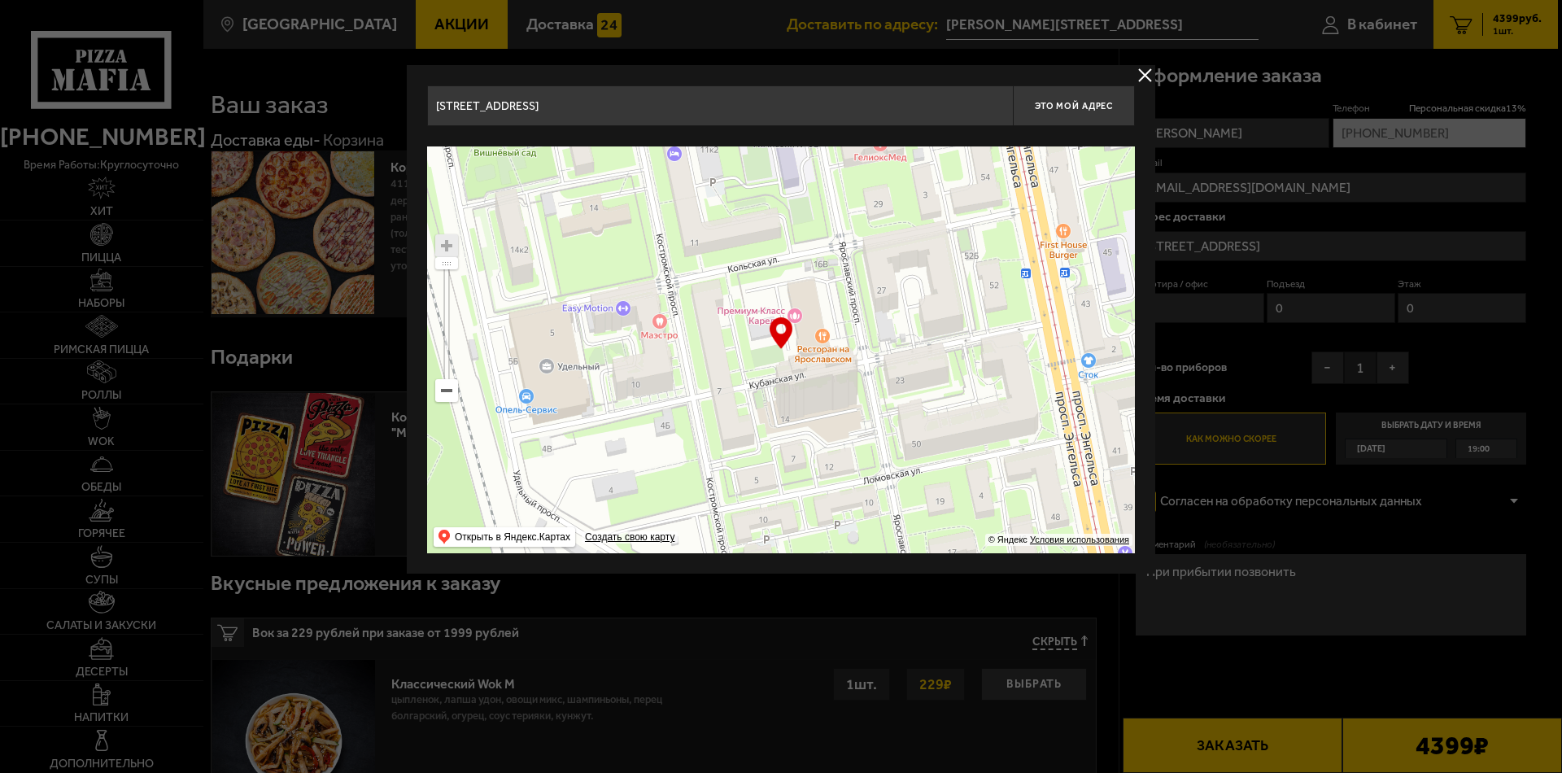
type input "[STREET_ADDRESS]"
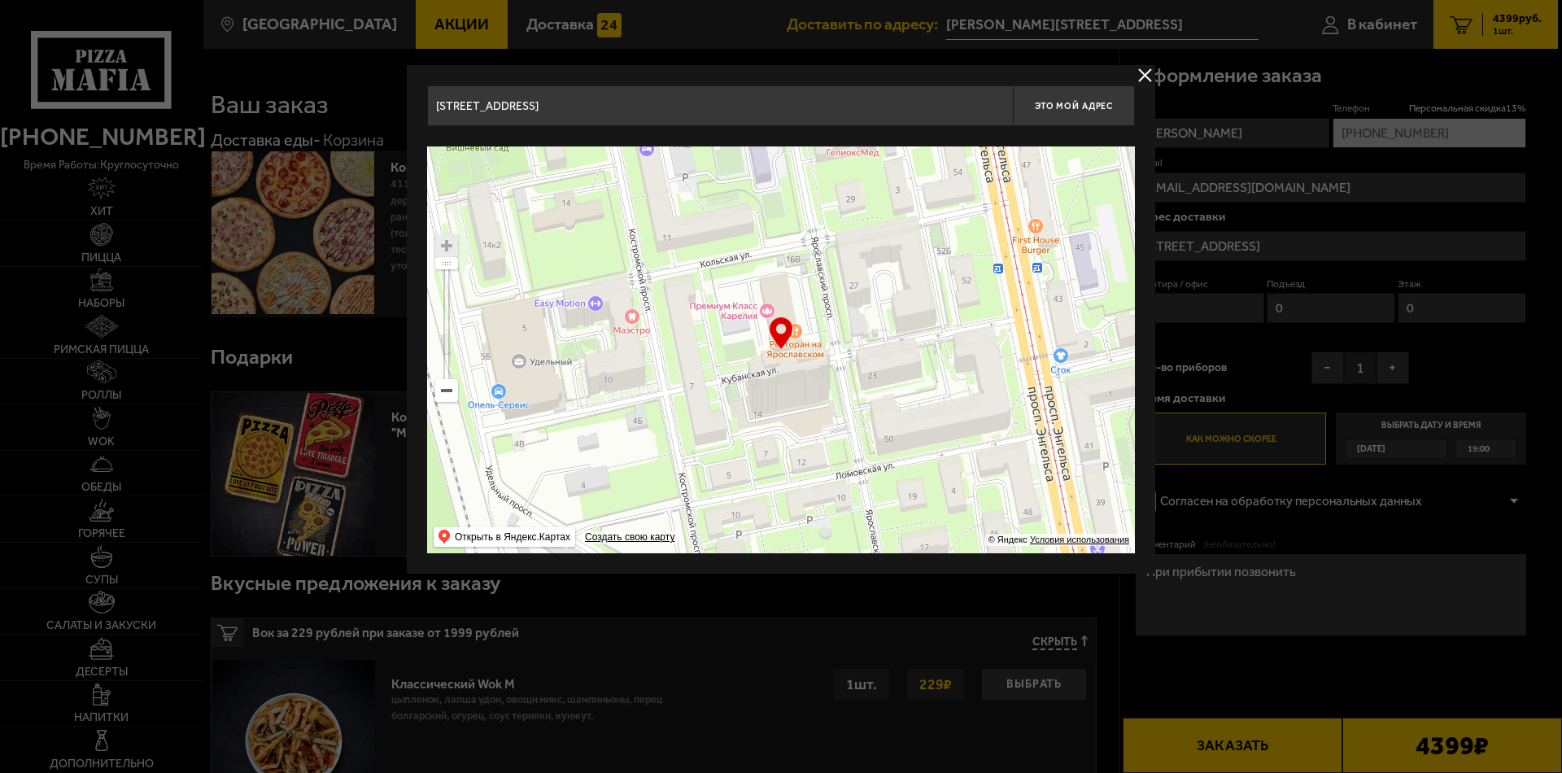
type input "[STREET_ADDRESS]"
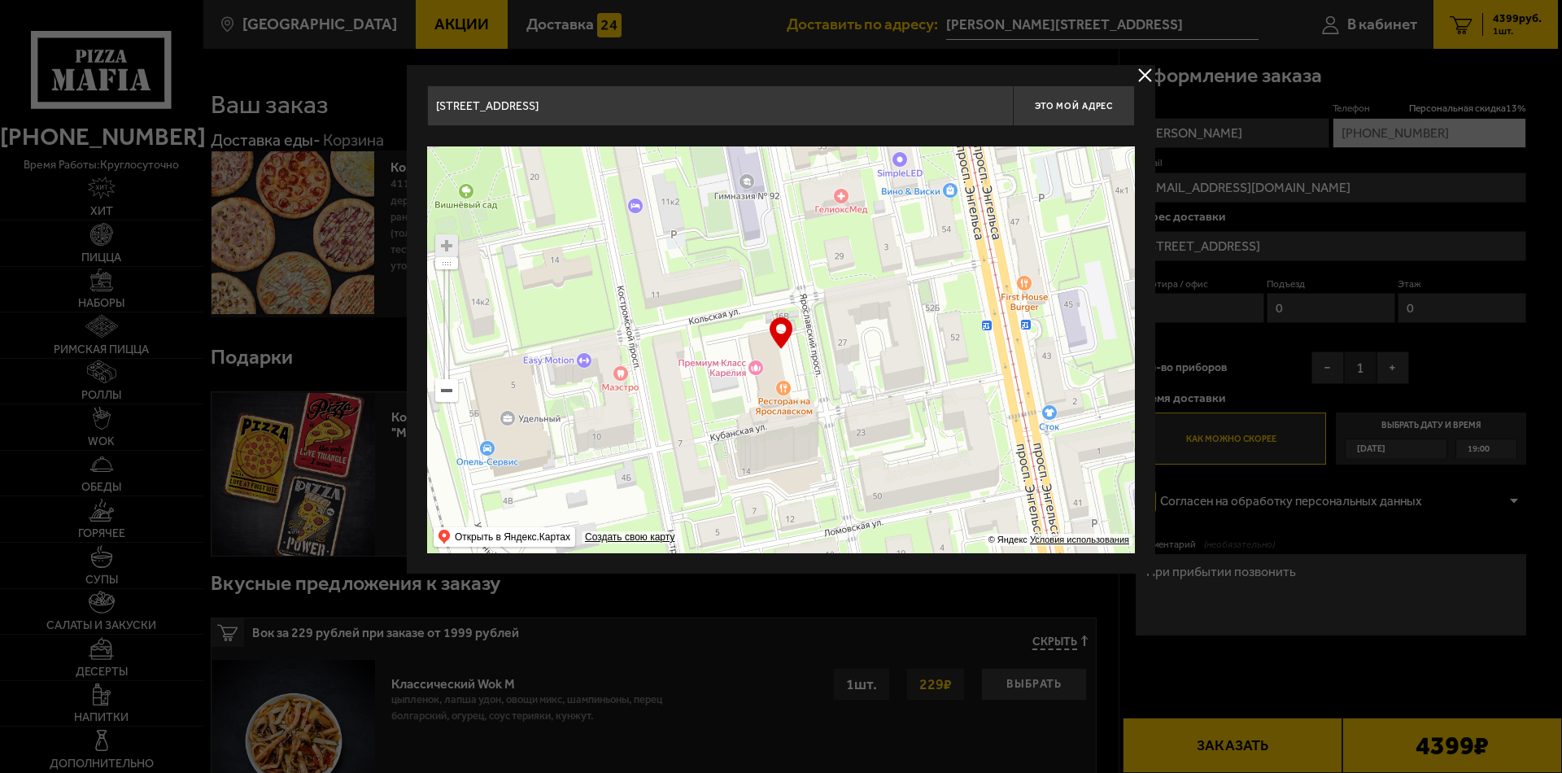
drag, startPoint x: 867, startPoint y: 380, endPoint x: 792, endPoint y: 405, distance: 79.8
click at [792, 405] on ymaps at bounding box center [781, 349] width 708 height 407
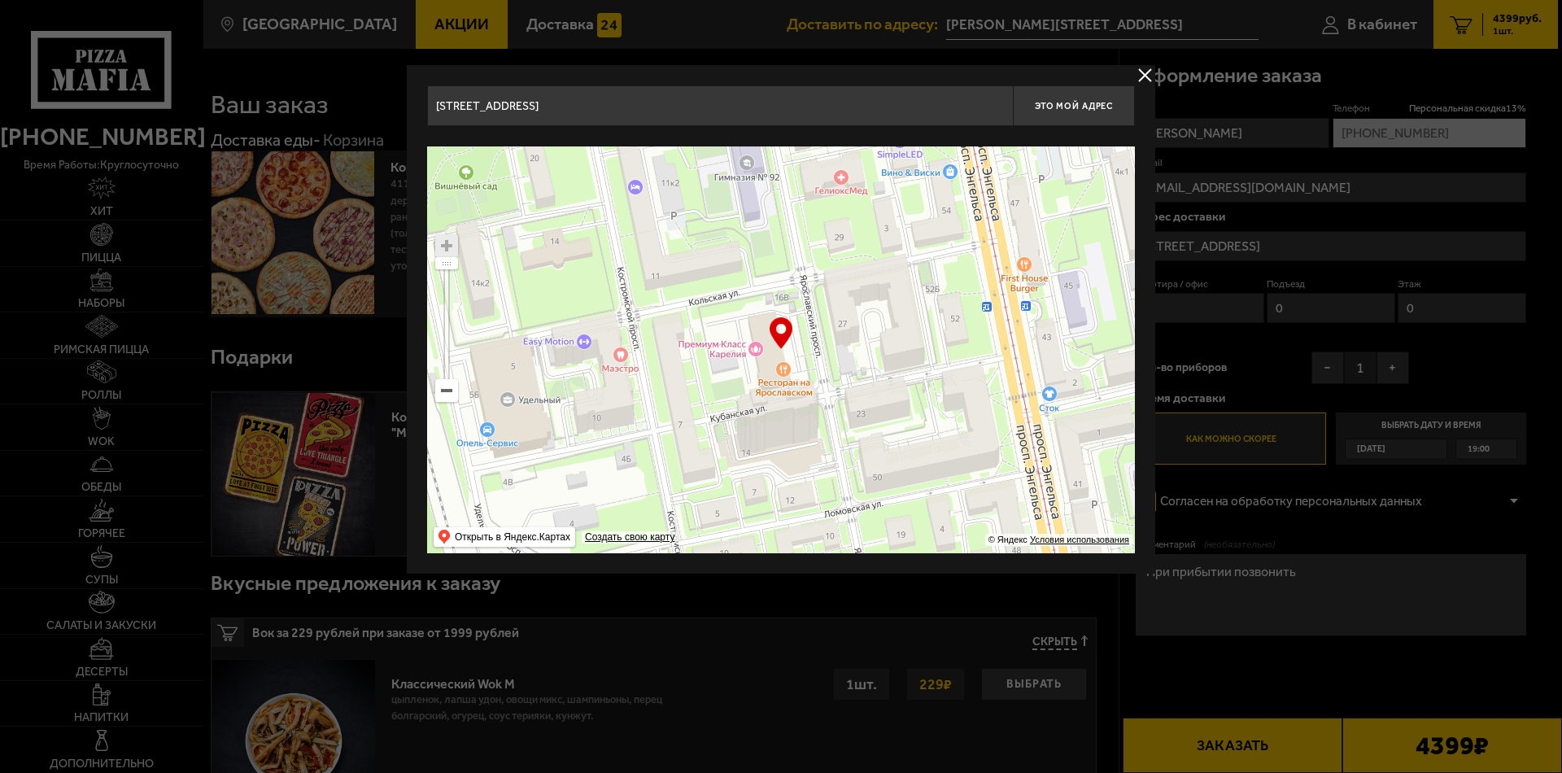
type input "[STREET_ADDRESS]"
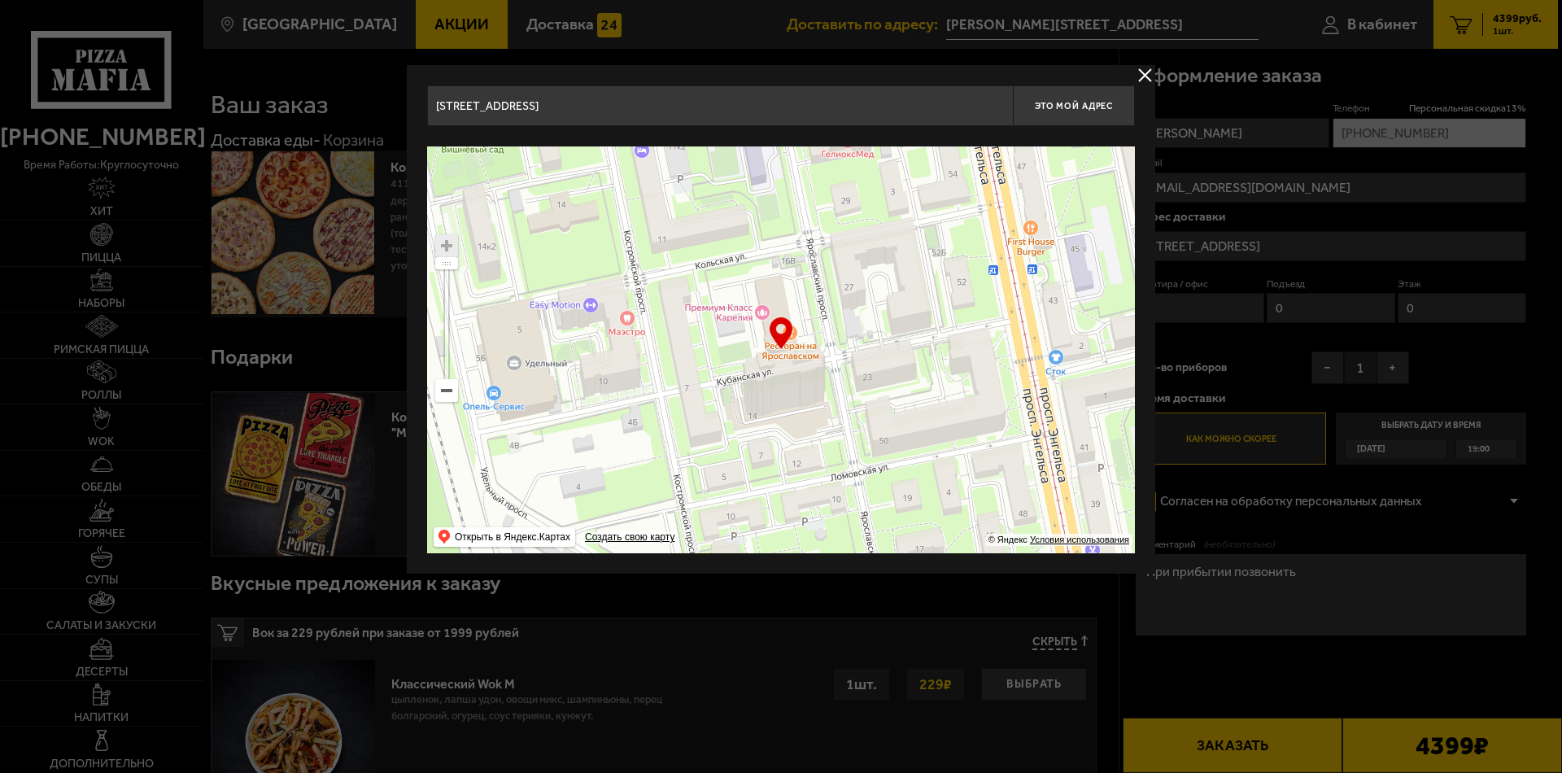
drag, startPoint x: 794, startPoint y: 362, endPoint x: 801, endPoint y: 325, distance: 37.2
click at [801, 325] on ymaps at bounding box center [781, 349] width 708 height 407
click at [1059, 103] on span "Это мой адрес" at bounding box center [1074, 106] width 78 height 11
type input "[STREET_ADDRESS]"
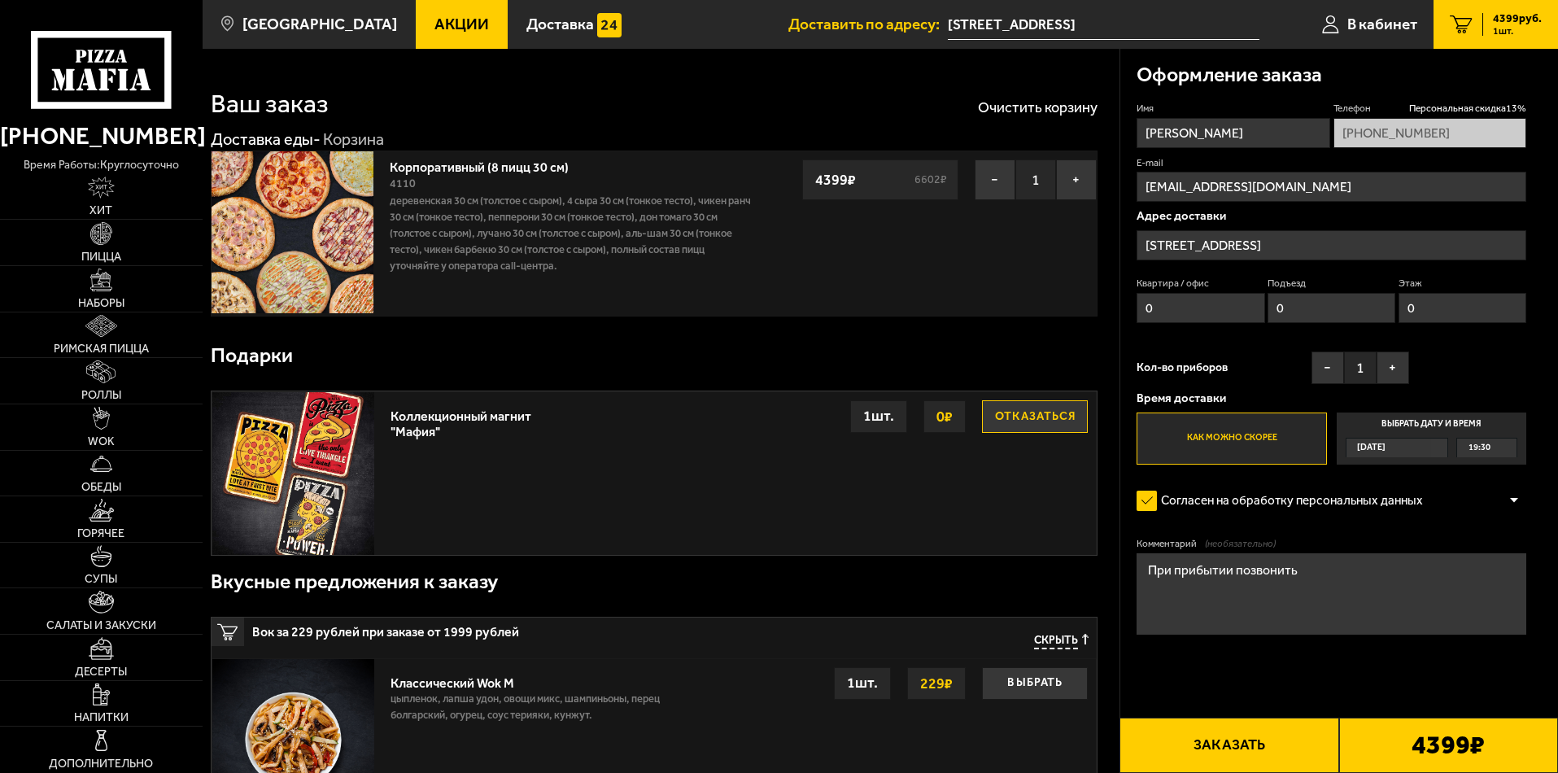
click at [1414, 425] on label "Выбрать дату и время [DATE] 19:30" at bounding box center [1432, 439] width 190 height 52
click at [0, 0] on input "Выбрать дату и время [DATE] 19:30" at bounding box center [0, 0] width 0 height 0
click at [1485, 452] on span "19:30" at bounding box center [1480, 448] width 22 height 19
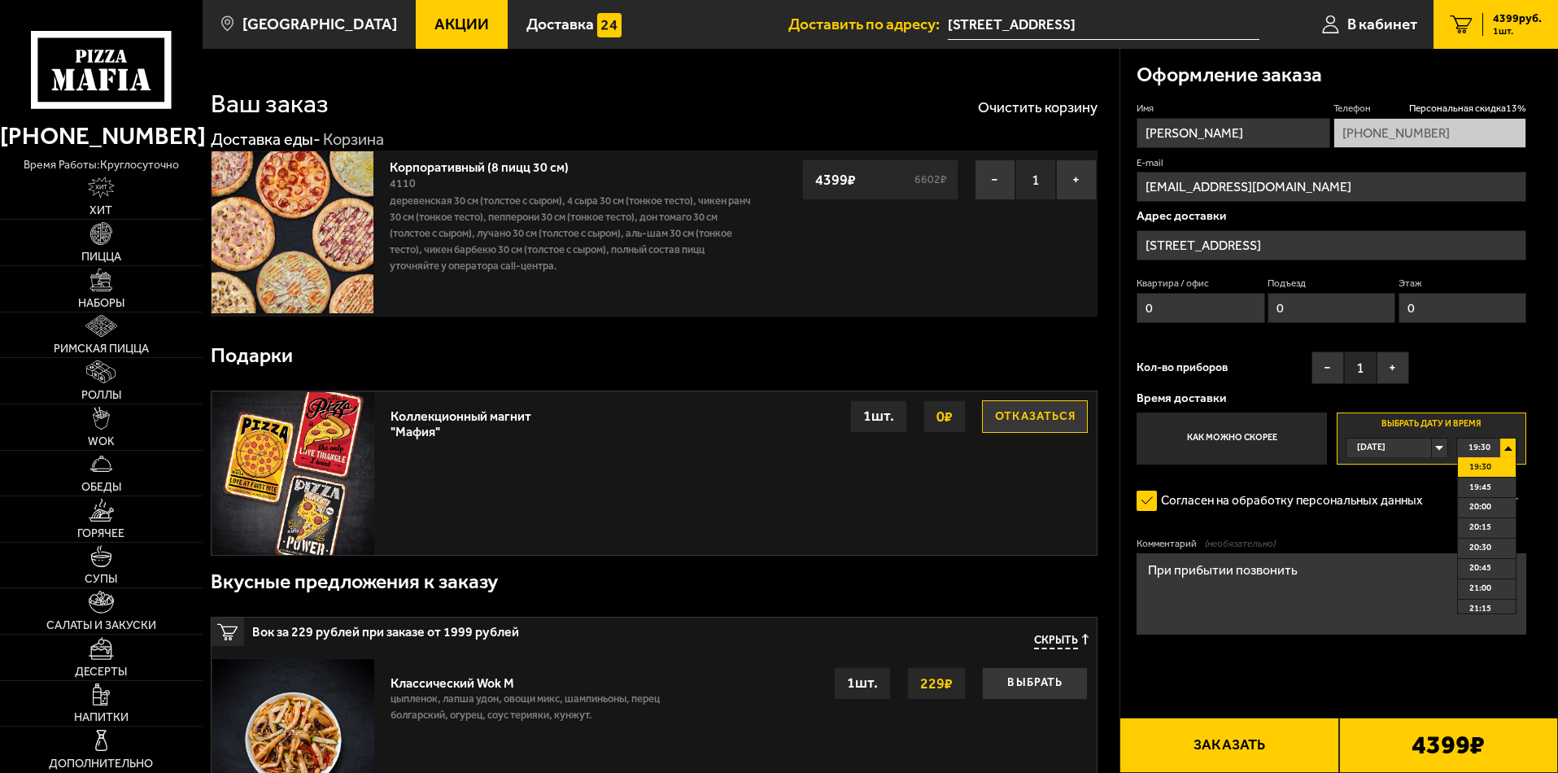
click at [1483, 467] on span "19:30" at bounding box center [1480, 467] width 22 height 19
click at [1318, 574] on textarea "При прибытии позвонить" at bounding box center [1332, 593] width 390 height 81
type textarea "Место доставки Ярославские бани.При прибытии позвонить"
click at [1274, 745] on button "Заказать" at bounding box center [1229, 745] width 219 height 55
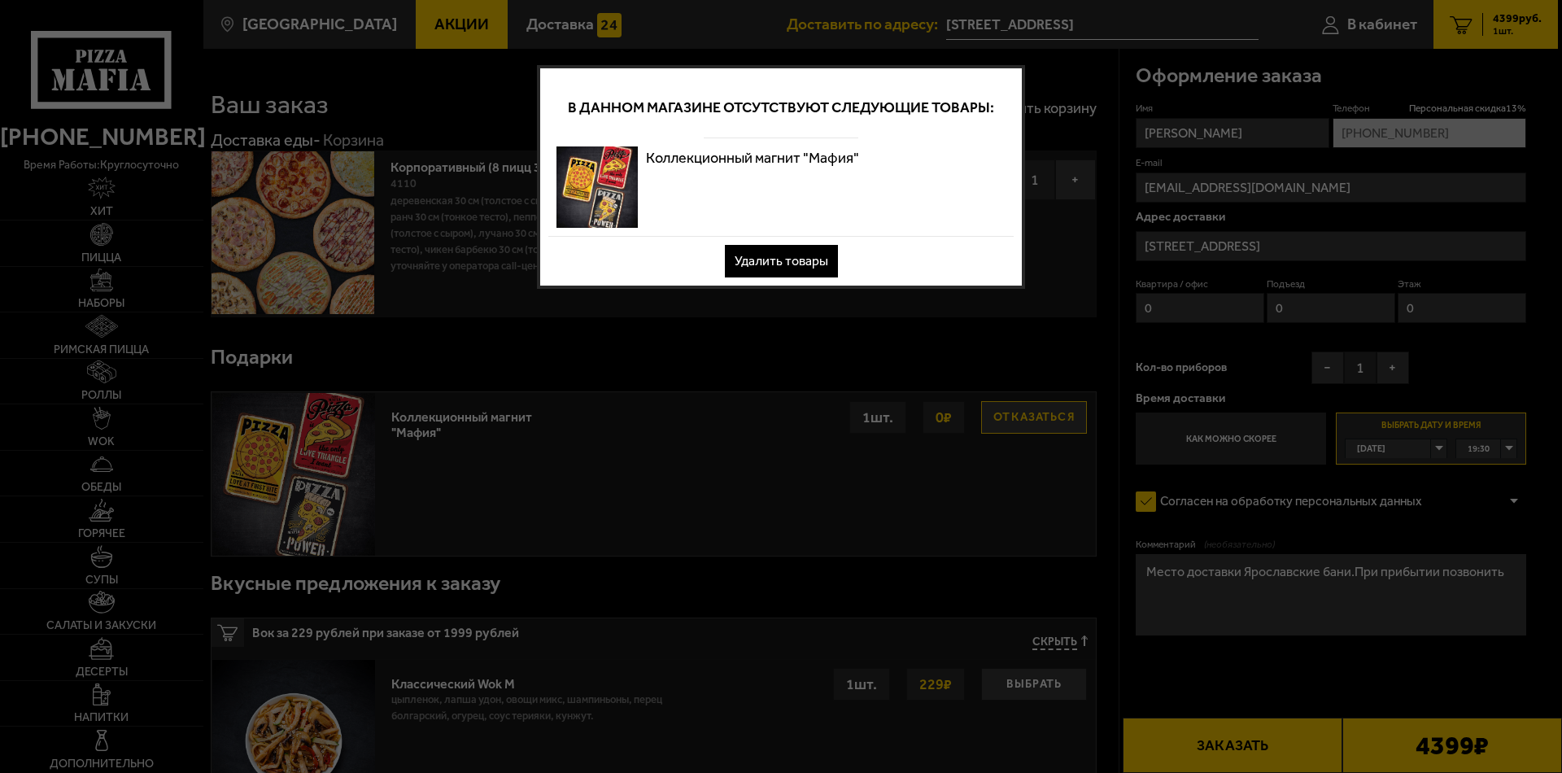
click at [801, 264] on button "Удалить товары" at bounding box center [781, 261] width 113 height 33
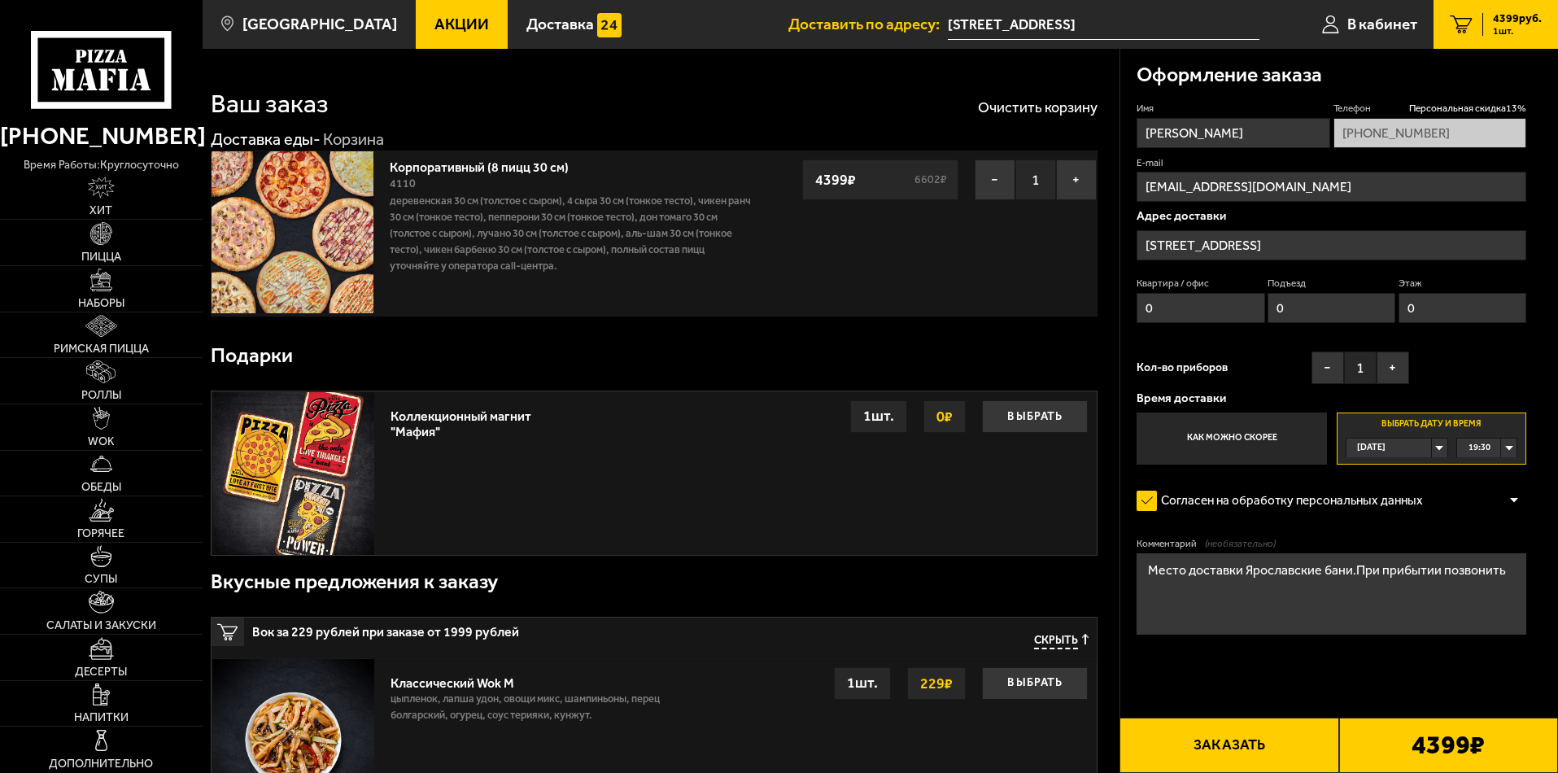
click at [1230, 747] on button "Заказать" at bounding box center [1229, 745] width 219 height 55
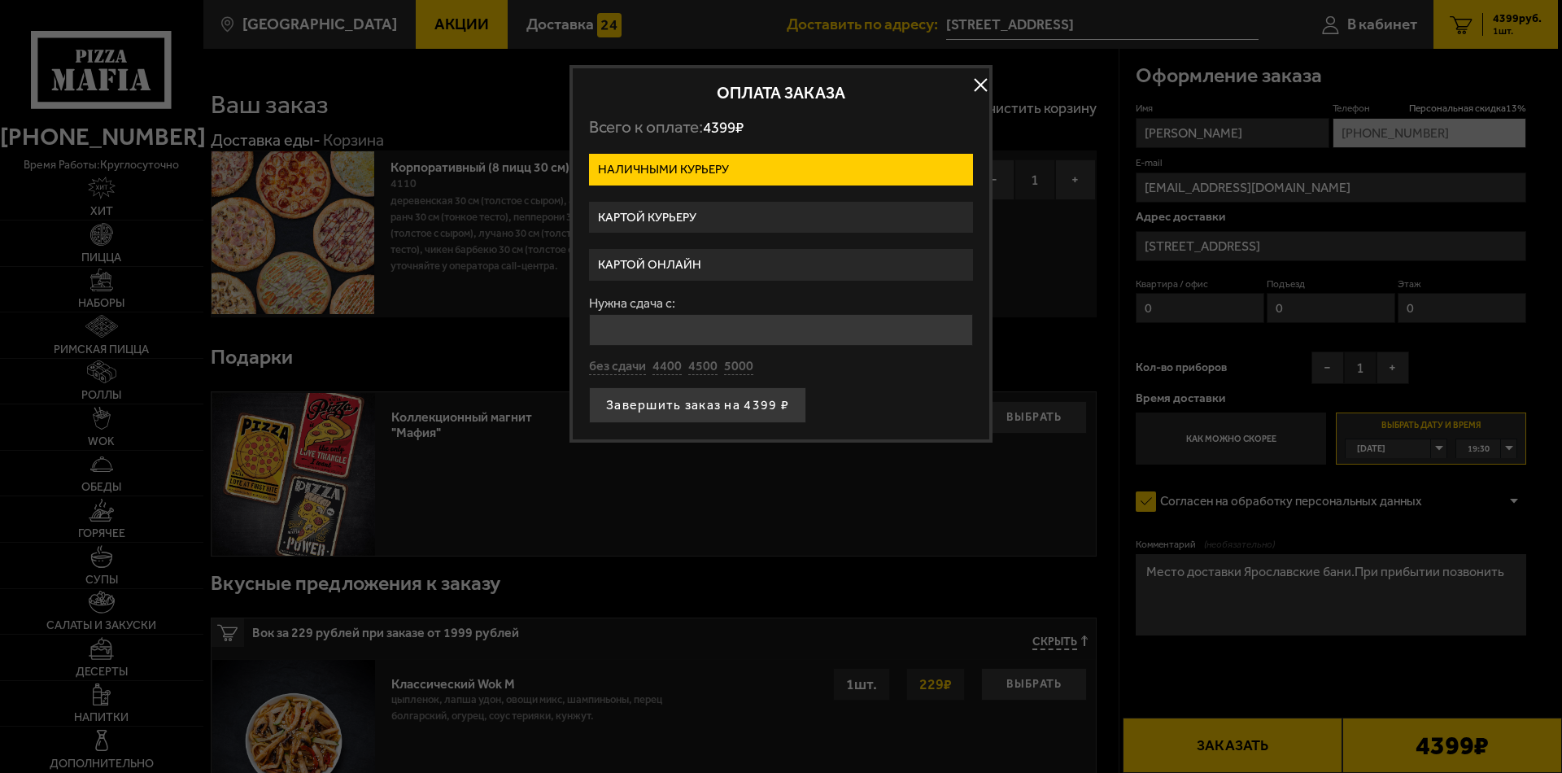
click at [655, 213] on label "Картой курьеру" at bounding box center [781, 218] width 384 height 32
click at [0, 0] on input "Картой курьеру" at bounding box center [0, 0] width 0 height 0
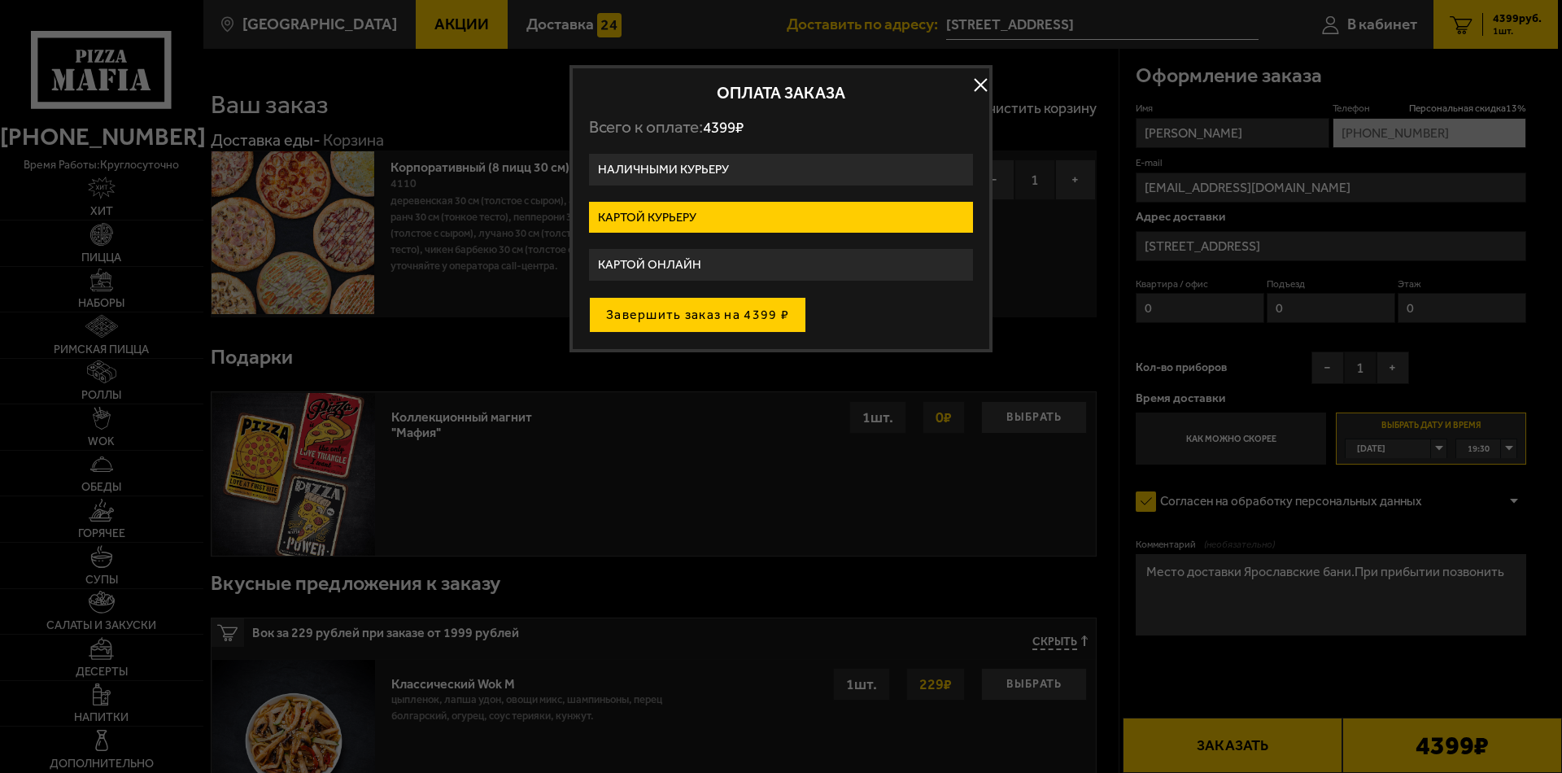
click at [681, 313] on button "Завершить заказ на 4399 ₽" at bounding box center [697, 315] width 217 height 36
